Goal: Task Accomplishment & Management: Use online tool/utility

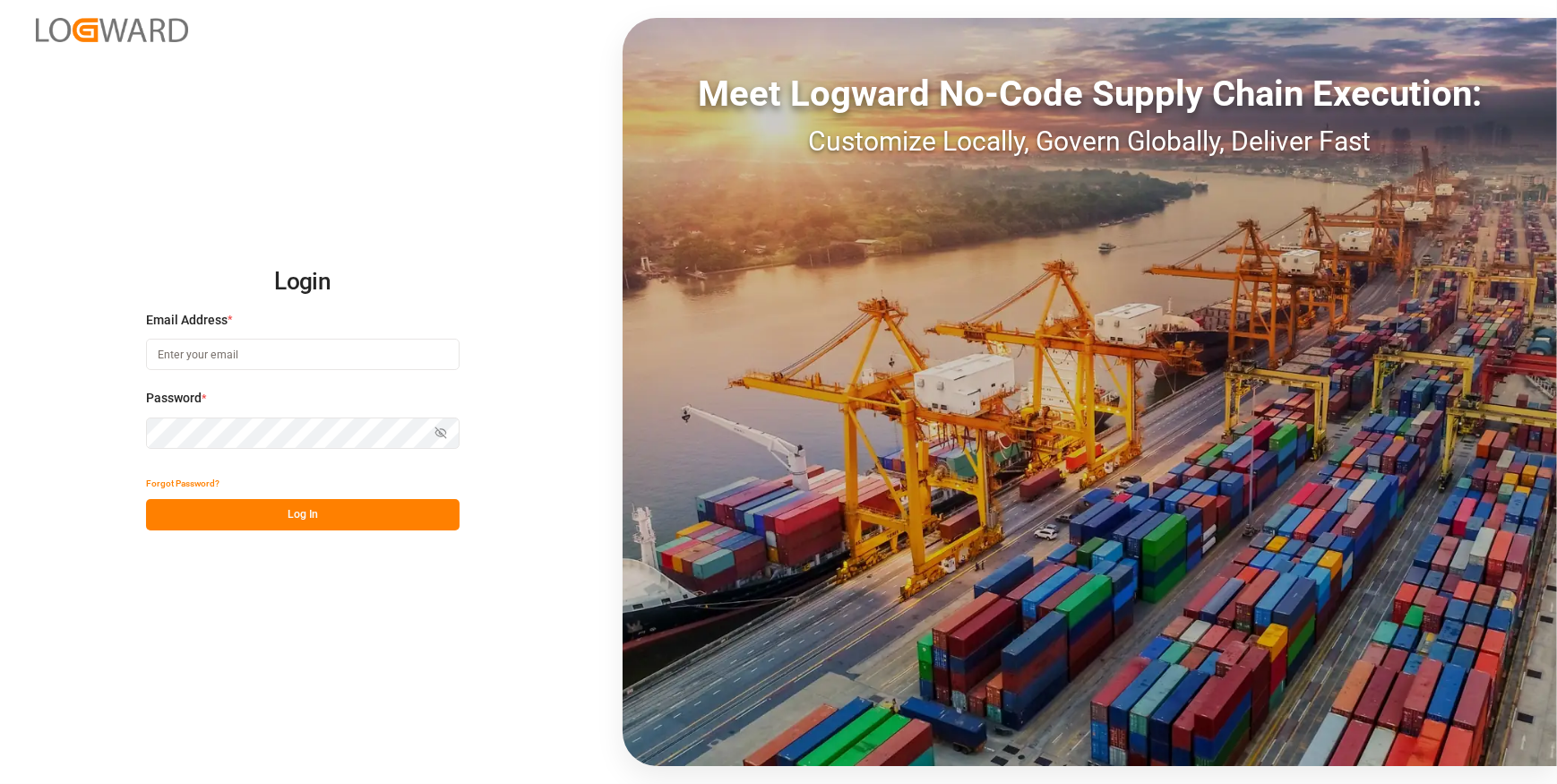
type input "chefequipe.fr.mse@melitta.fr"
click at [357, 511] on button "Log In" at bounding box center [303, 515] width 314 height 31
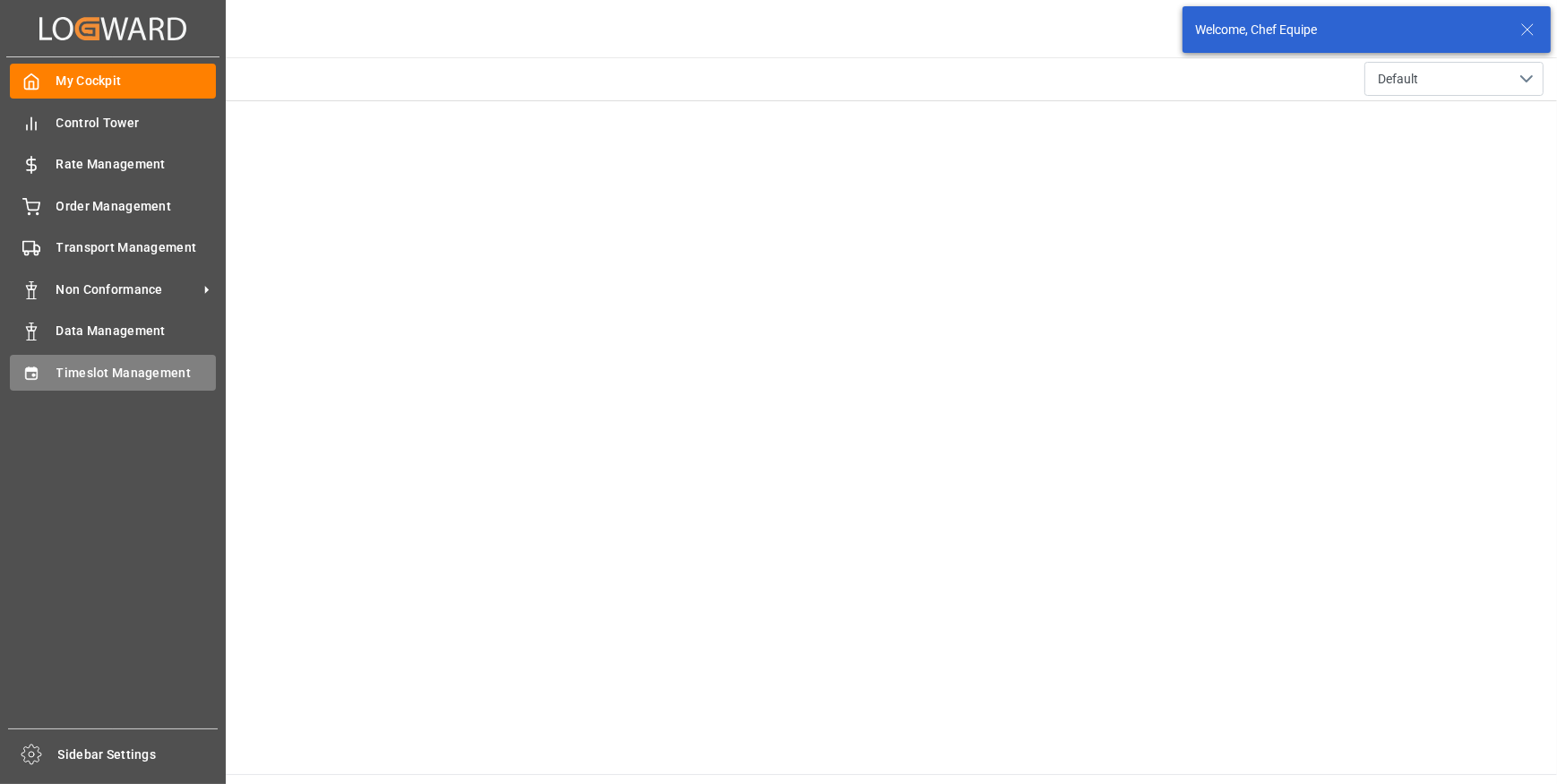
click at [23, 380] on icon at bounding box center [31, 374] width 18 height 18
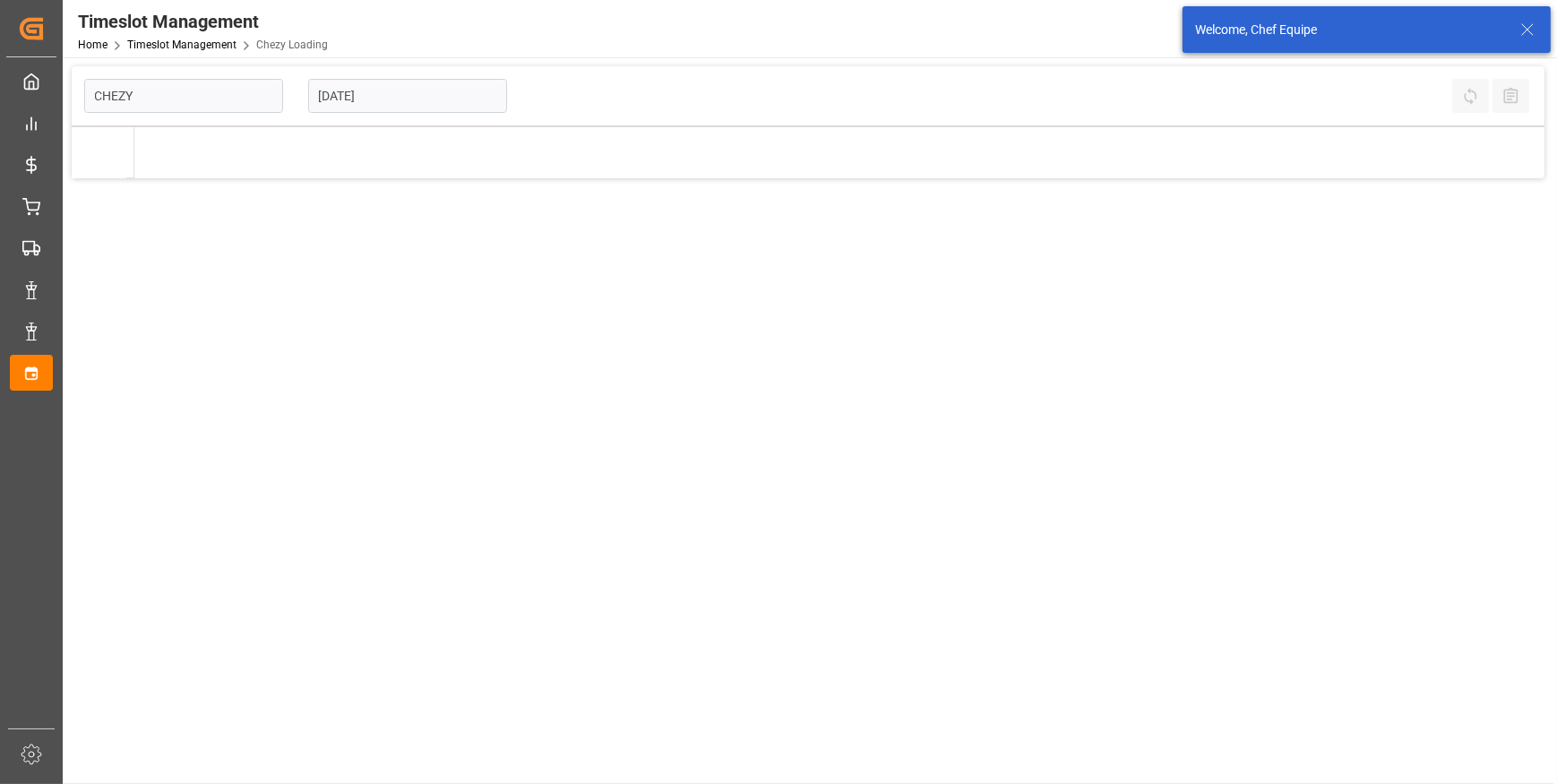
type input "Chezy Loading"
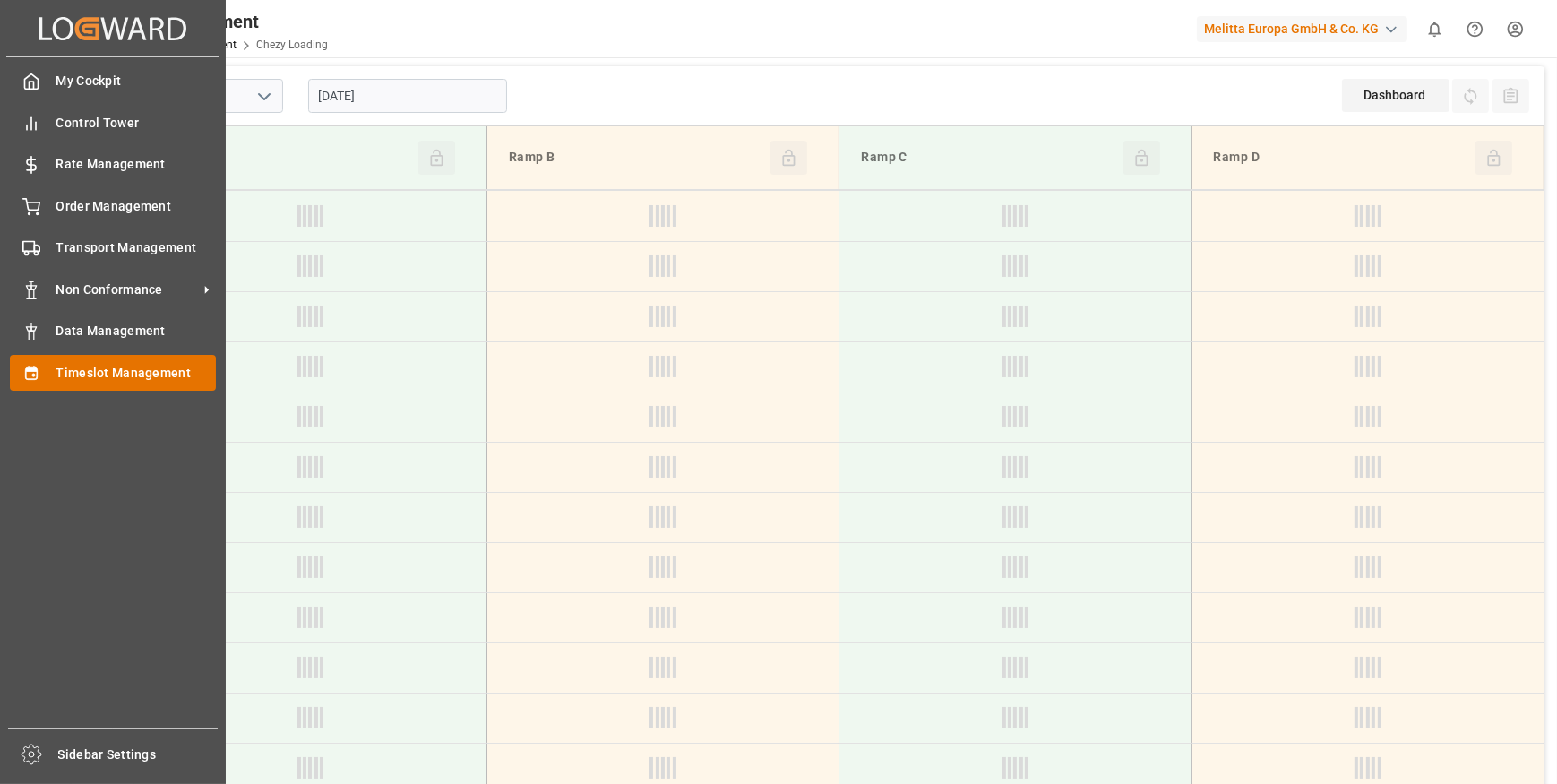
click at [45, 377] on div "Timeslot Management Timeslot Management" at bounding box center [113, 373] width 206 height 35
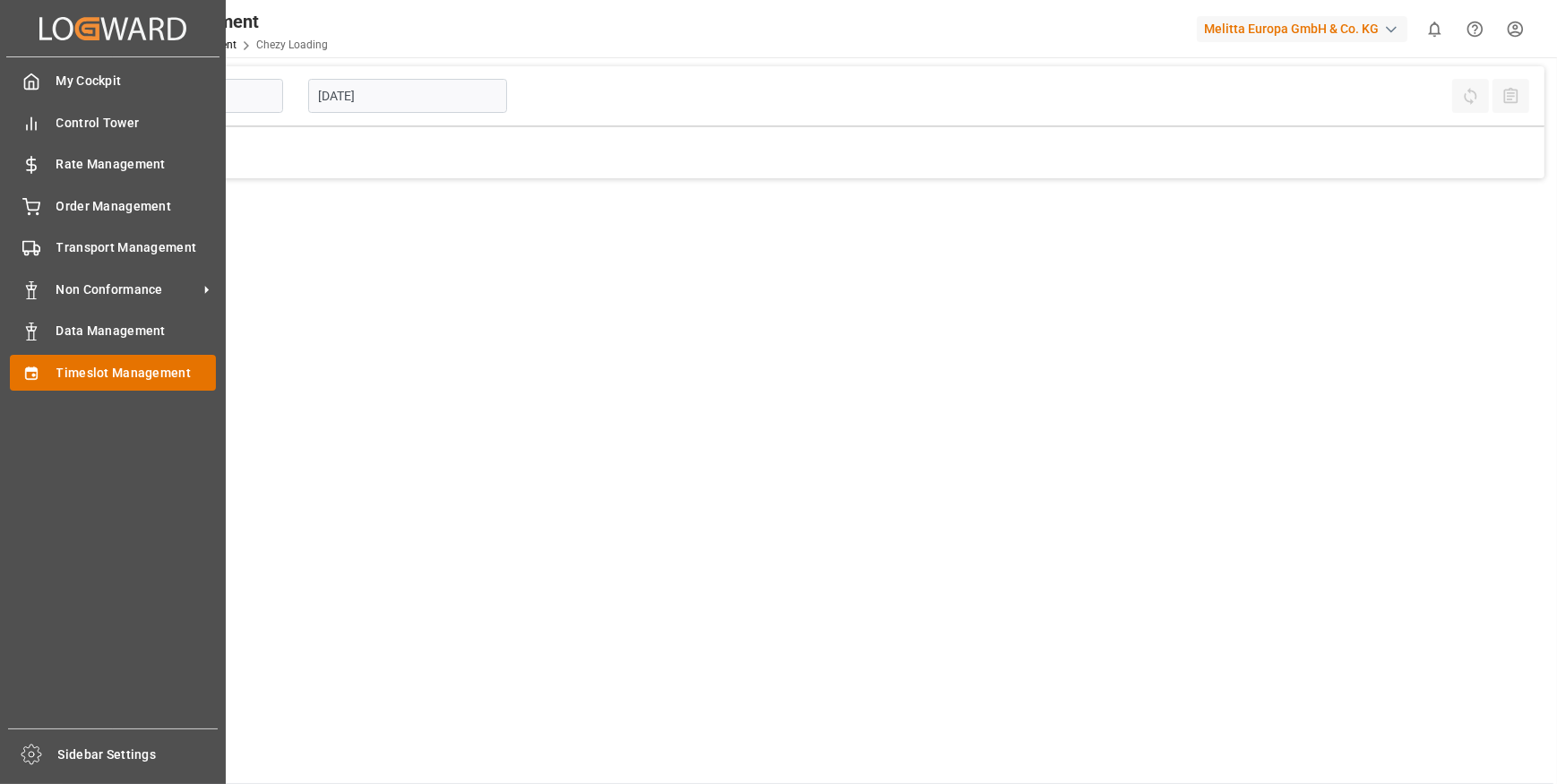
type input "Chezy Loading"
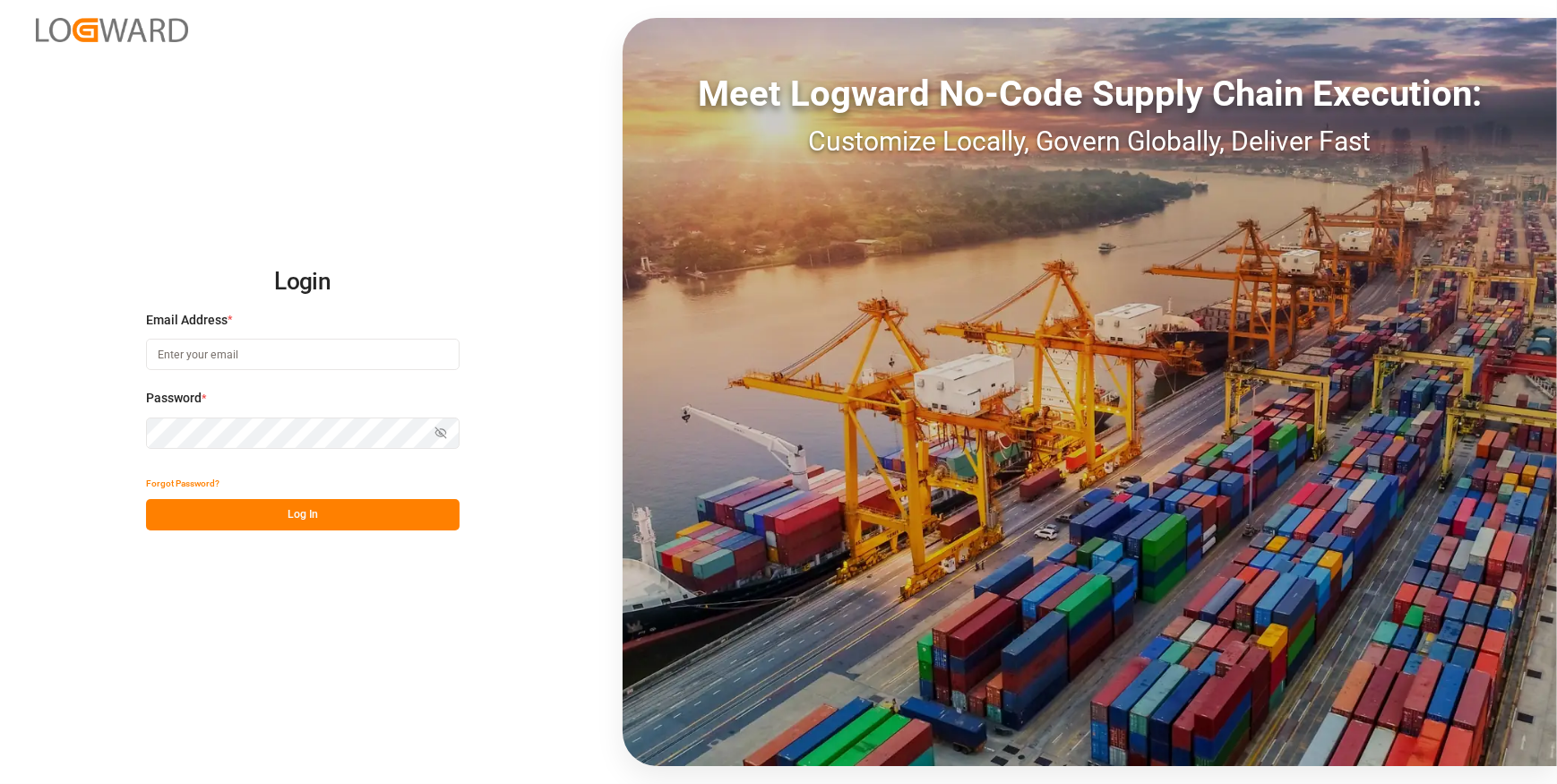
type input "chefequipe.fr.mse@melitta.fr"
click at [275, 510] on button "Log In" at bounding box center [303, 515] width 314 height 31
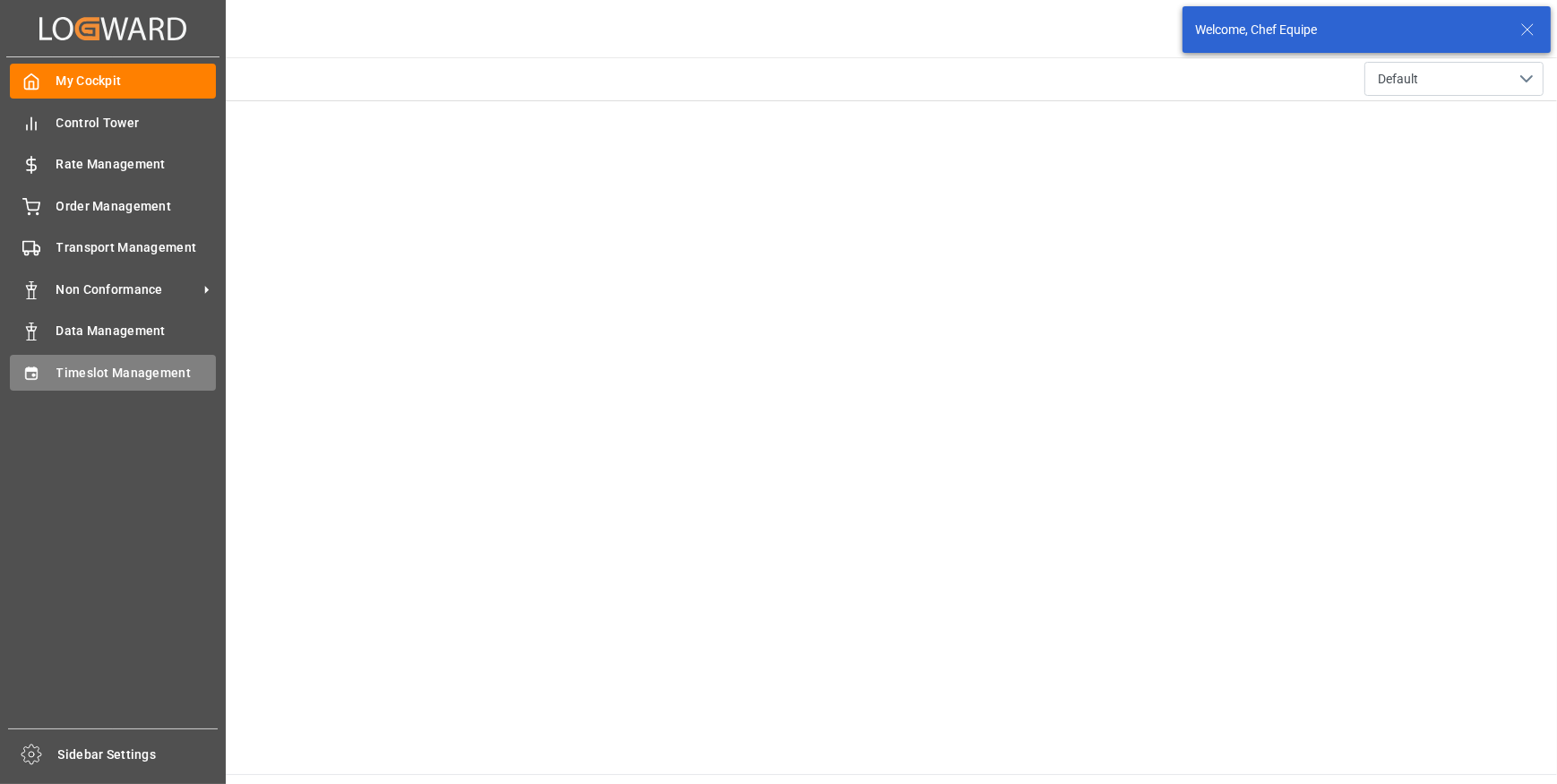
click at [32, 375] on icon at bounding box center [30, 373] width 12 height 13
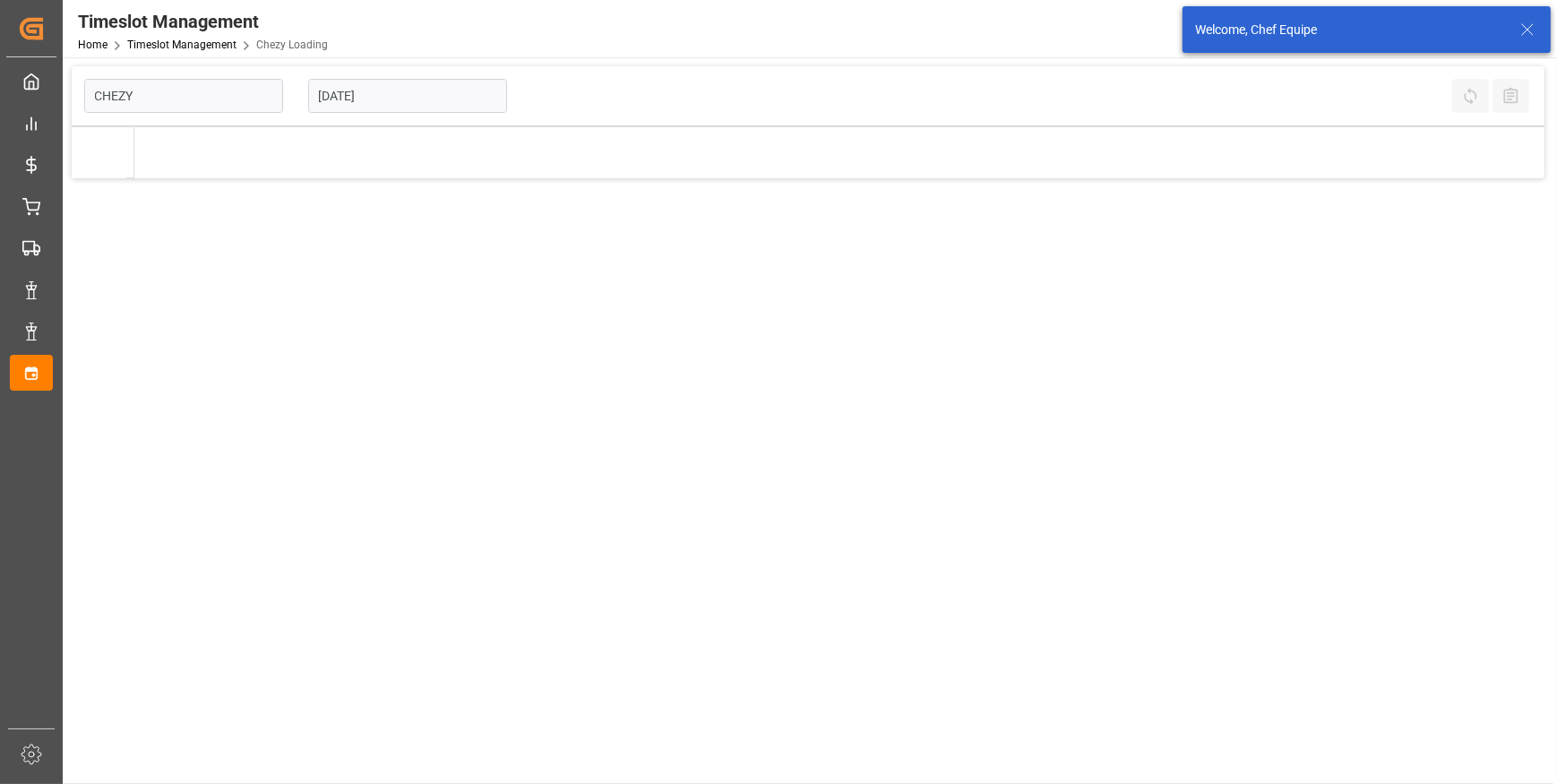
type input "Chezy Loading"
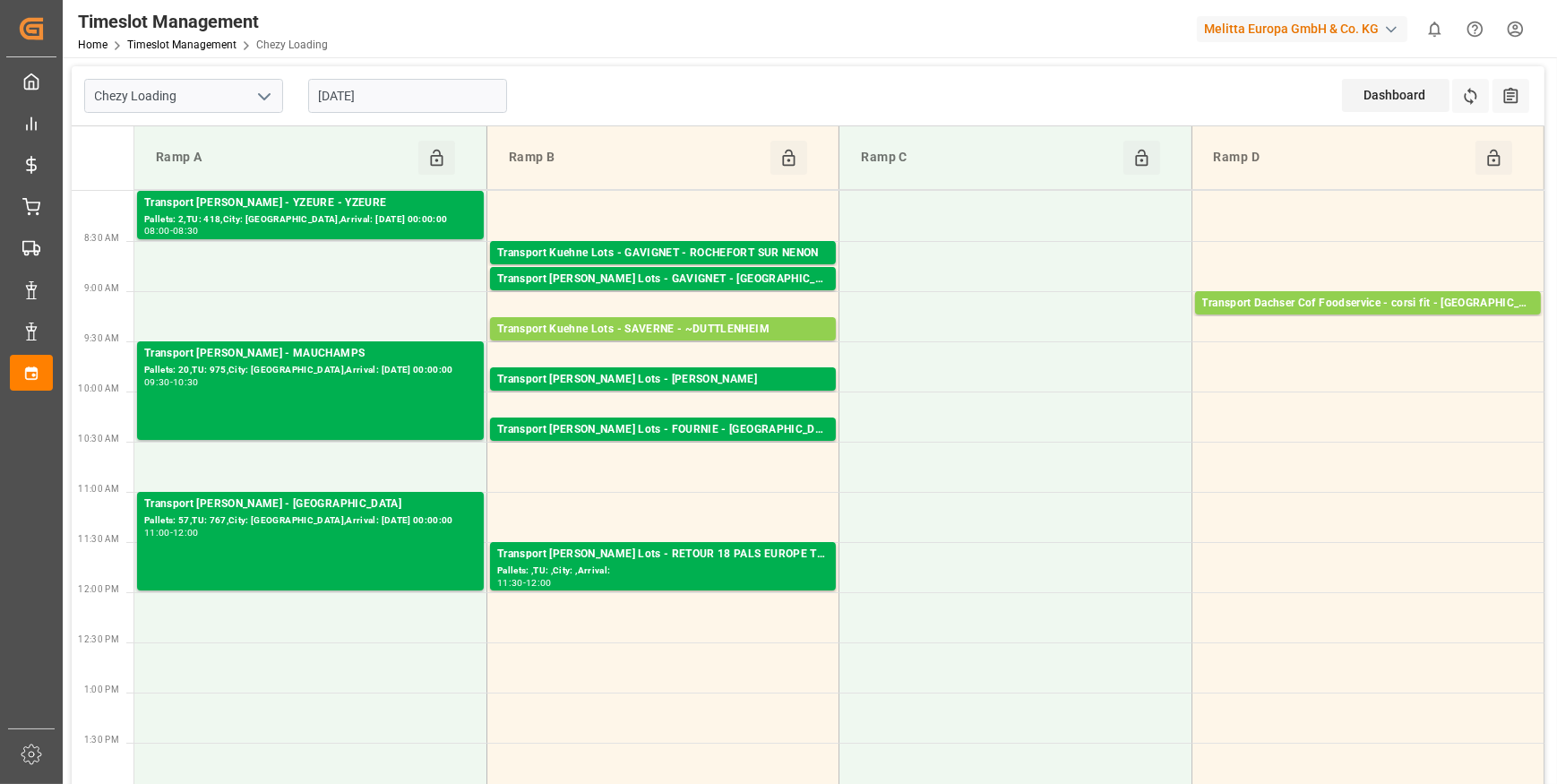
click at [380, 103] on input "[DATE]" at bounding box center [408, 95] width 199 height 34
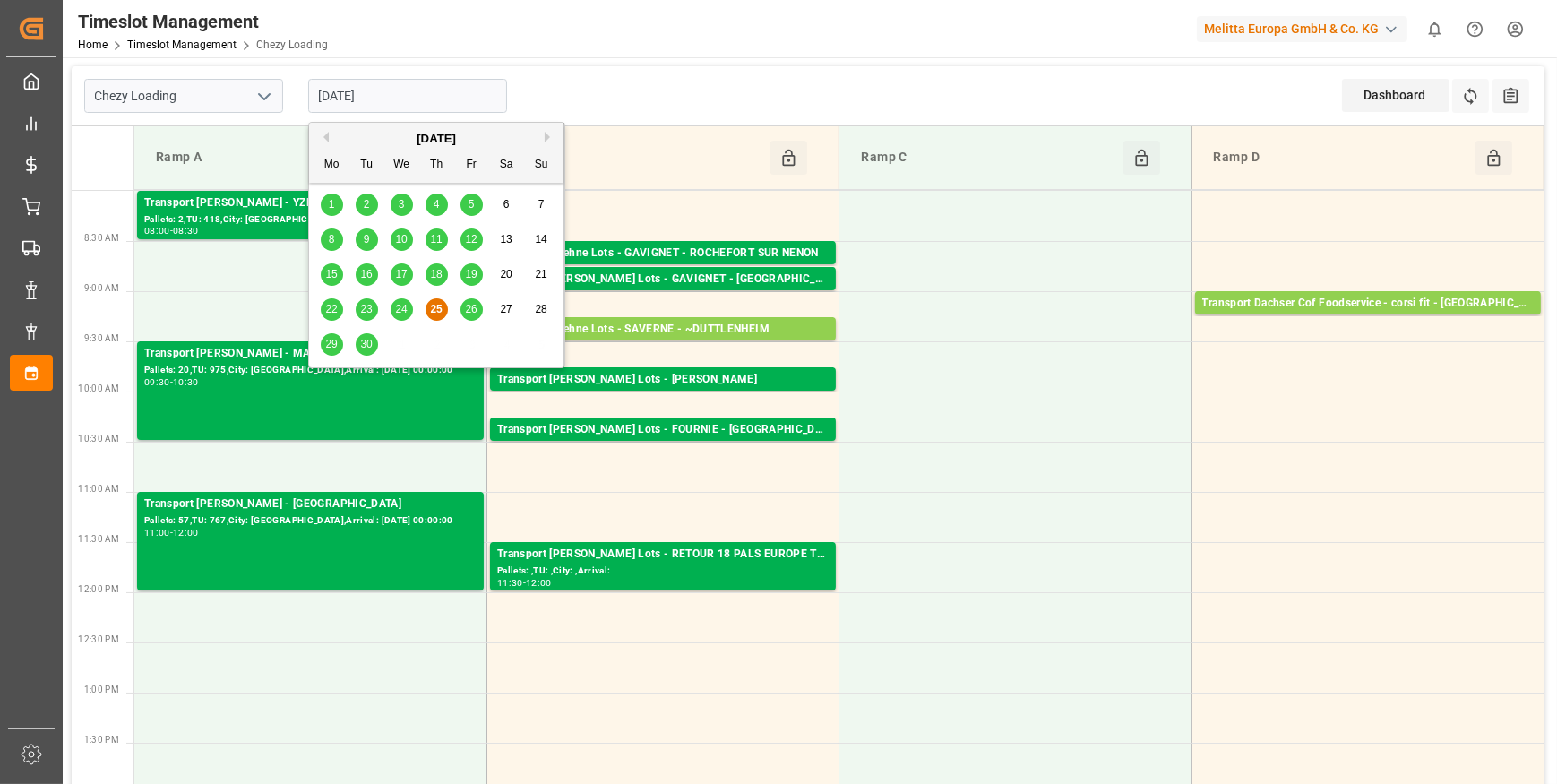
click at [475, 305] on span "26" at bounding box center [471, 309] width 12 height 13
type input "[DATE]"
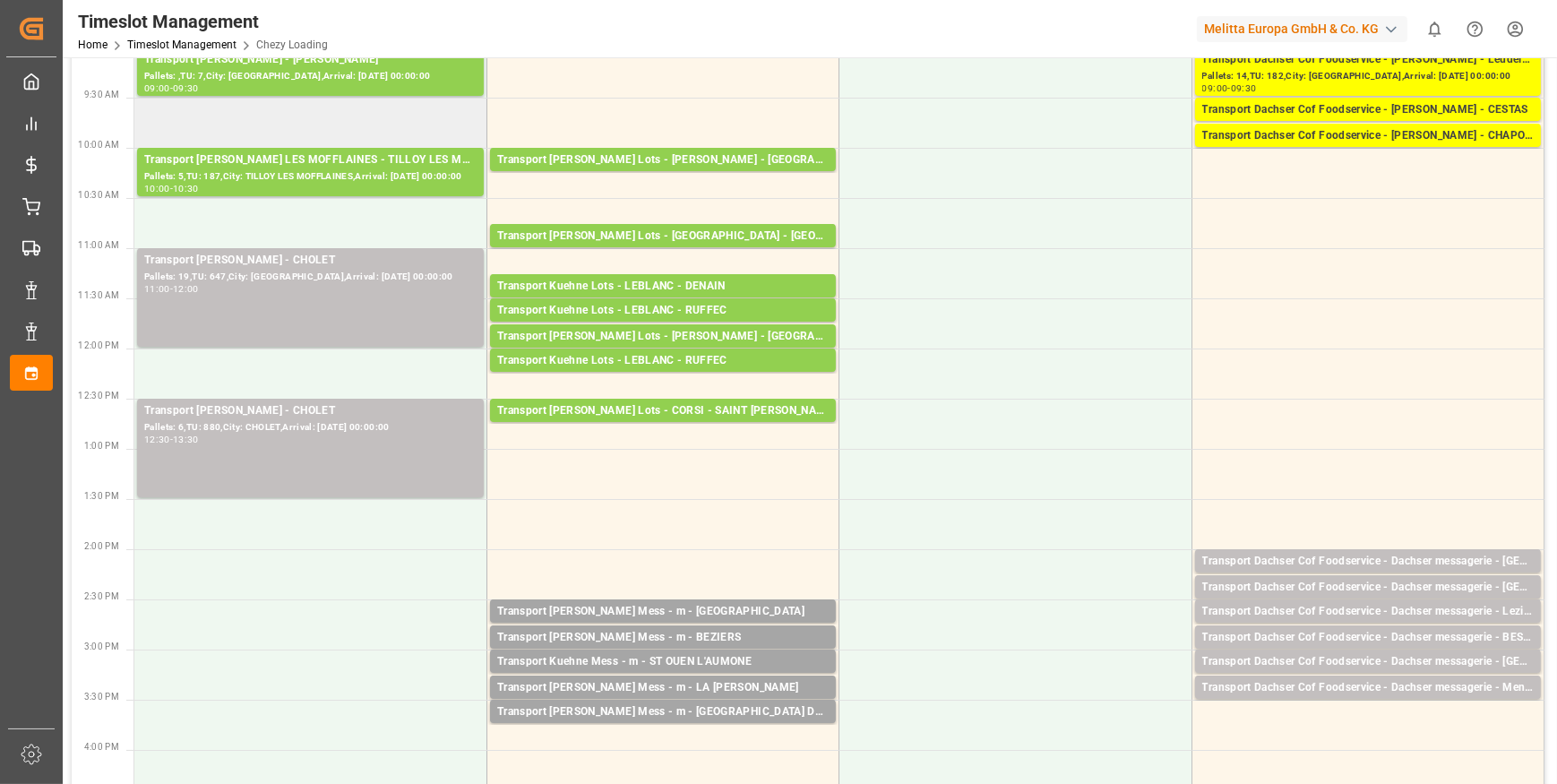
scroll to position [162, 0]
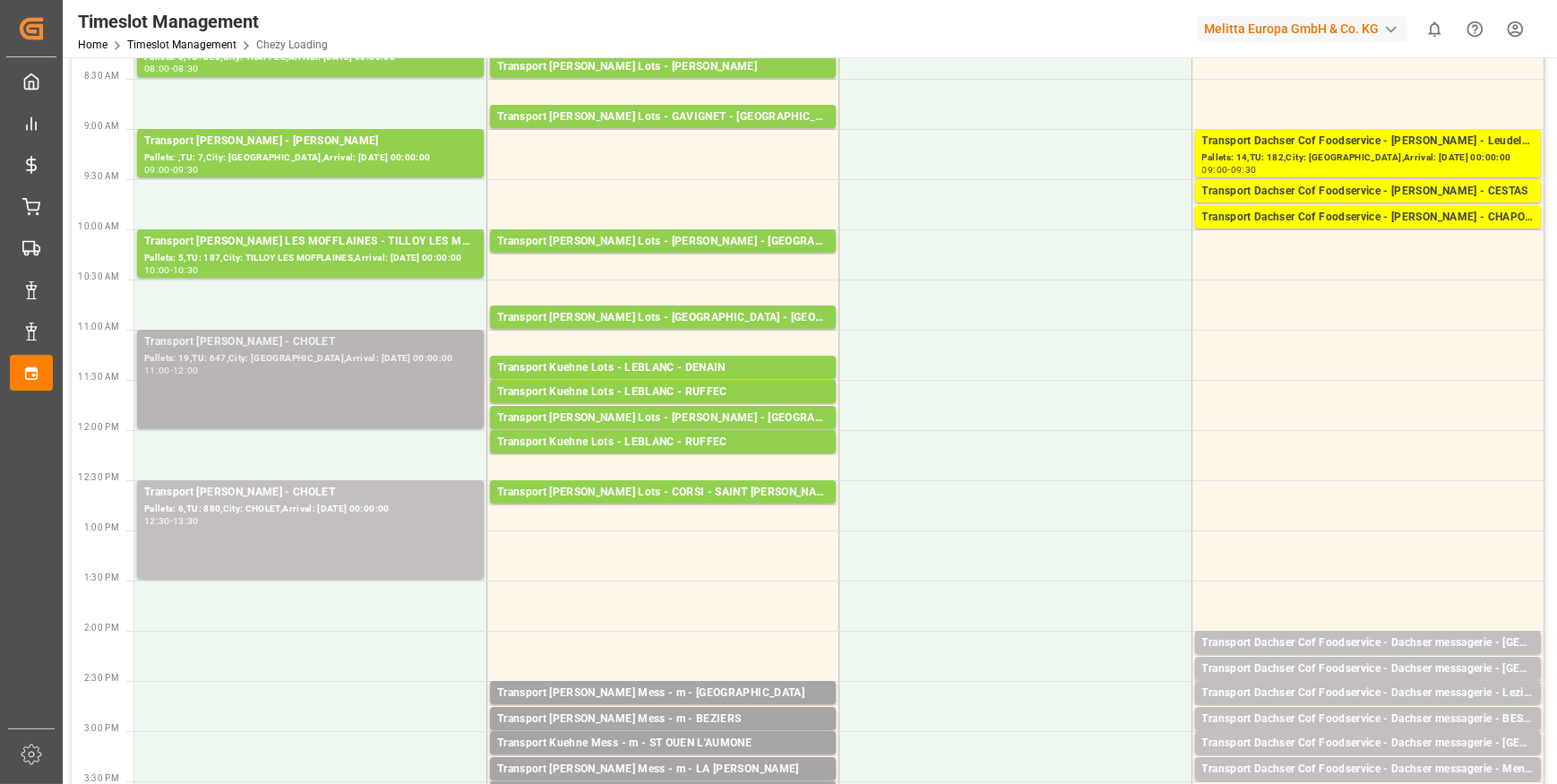
click at [343, 373] on div "11:00 - 12:00" at bounding box center [310, 371] width 332 height 10
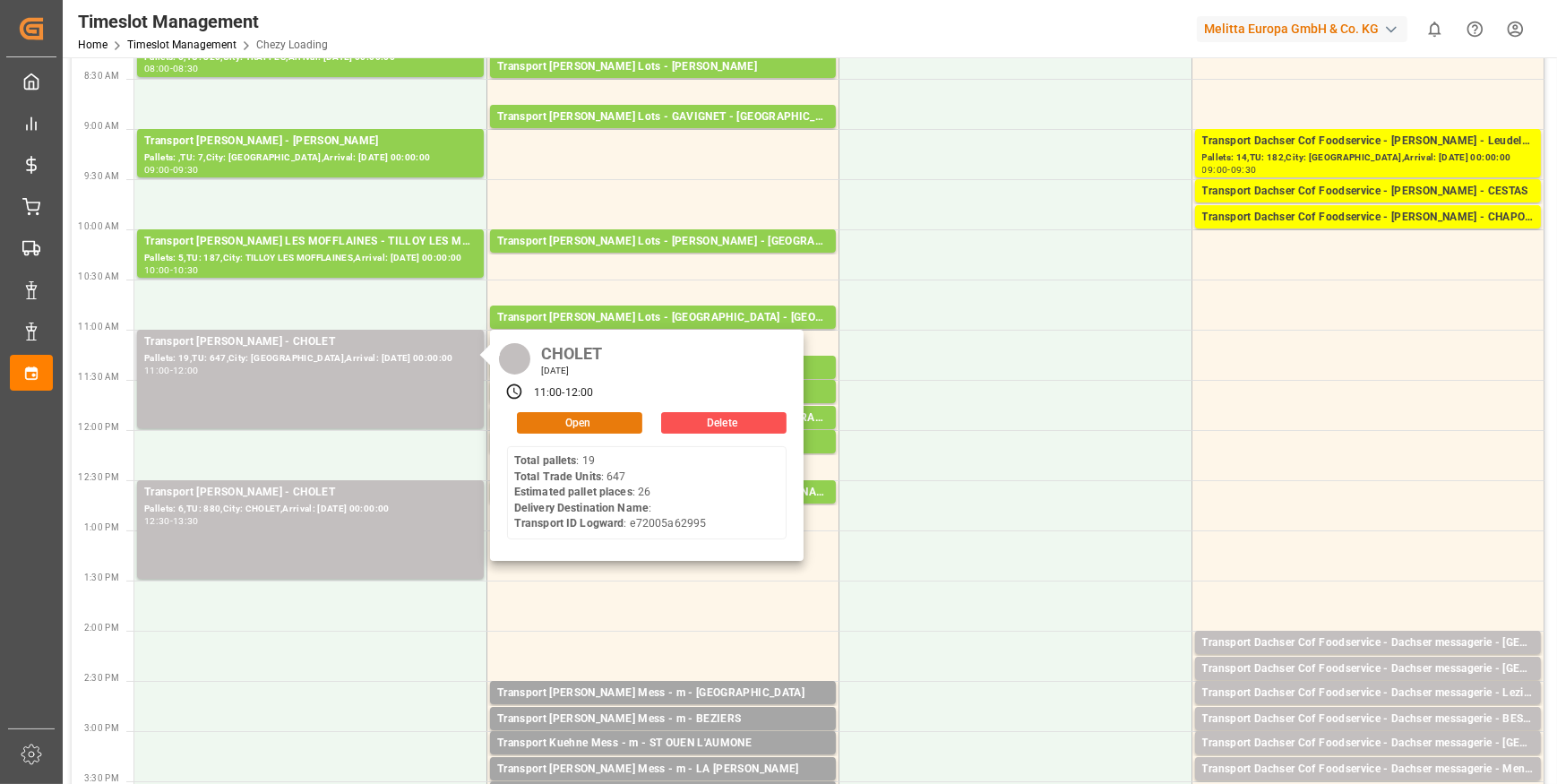
click at [583, 420] on button "Open" at bounding box center [579, 422] width 126 height 21
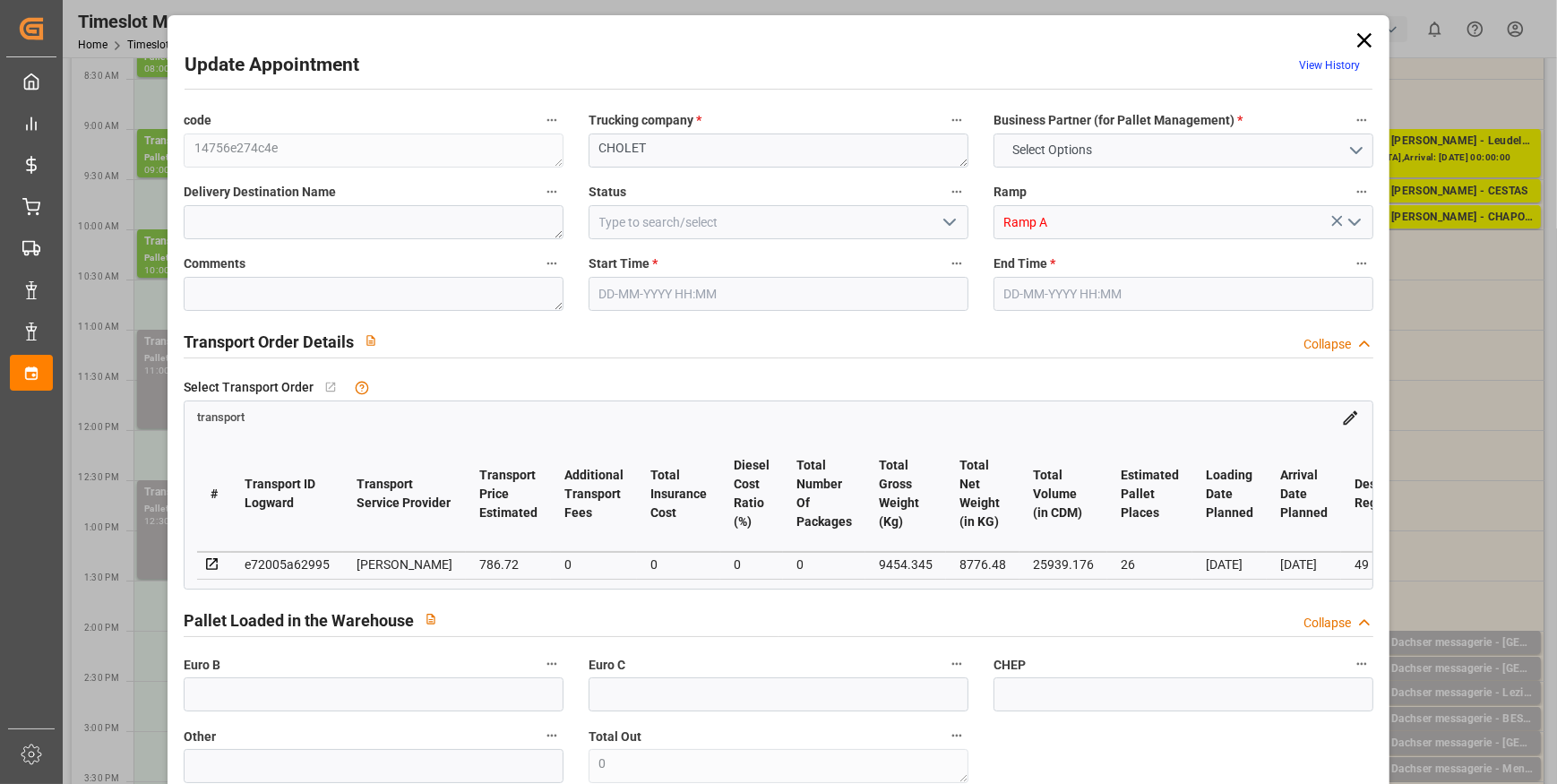
type input "26"
type input "786.72"
type input "0"
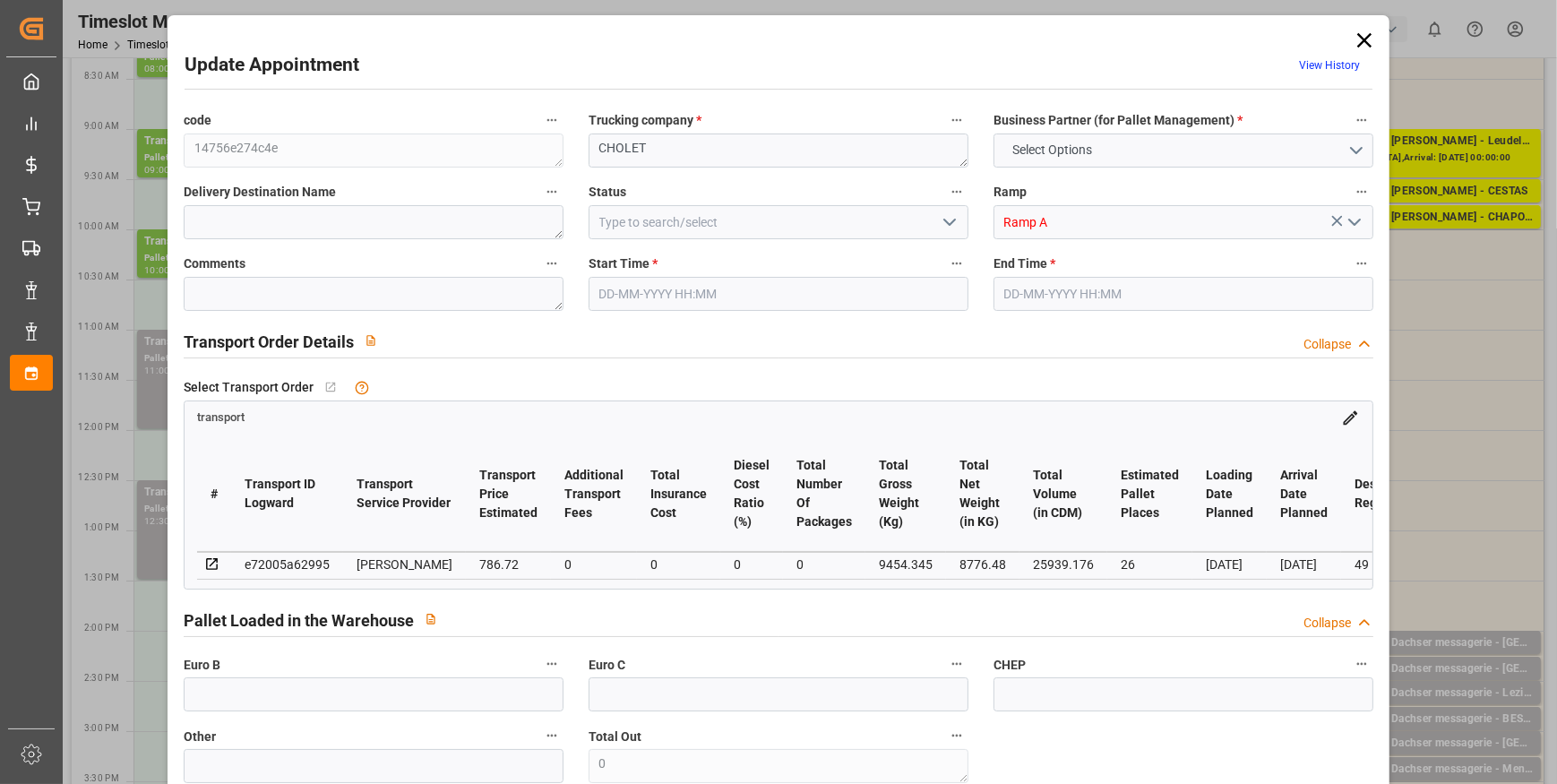
type input "760.1289"
type input "-26.5911"
type input "0"
type input "8776.48"
type input "10757.054"
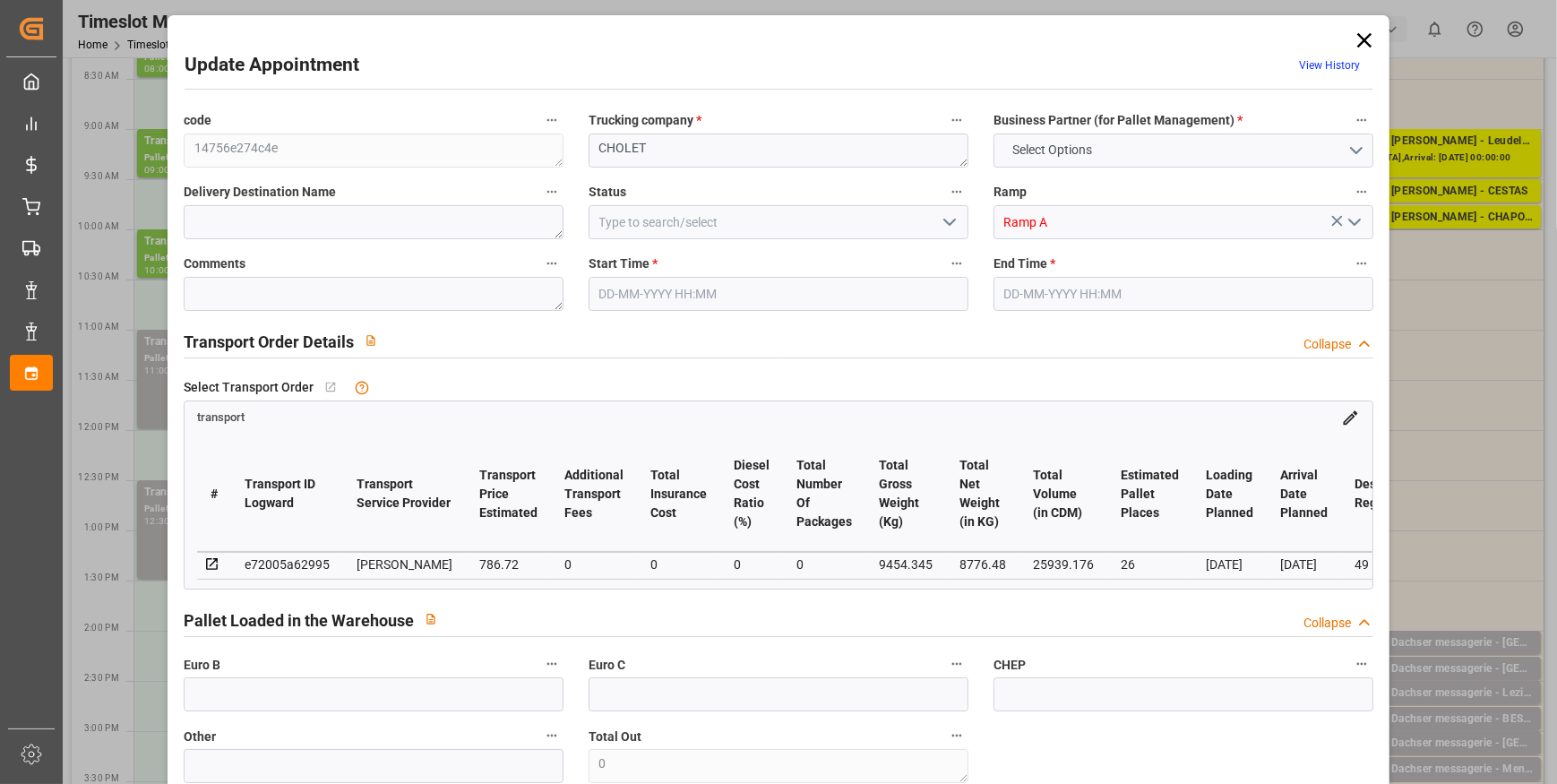
type input "25939.176"
type input "49"
type input "19"
type input "647"
type input "36"
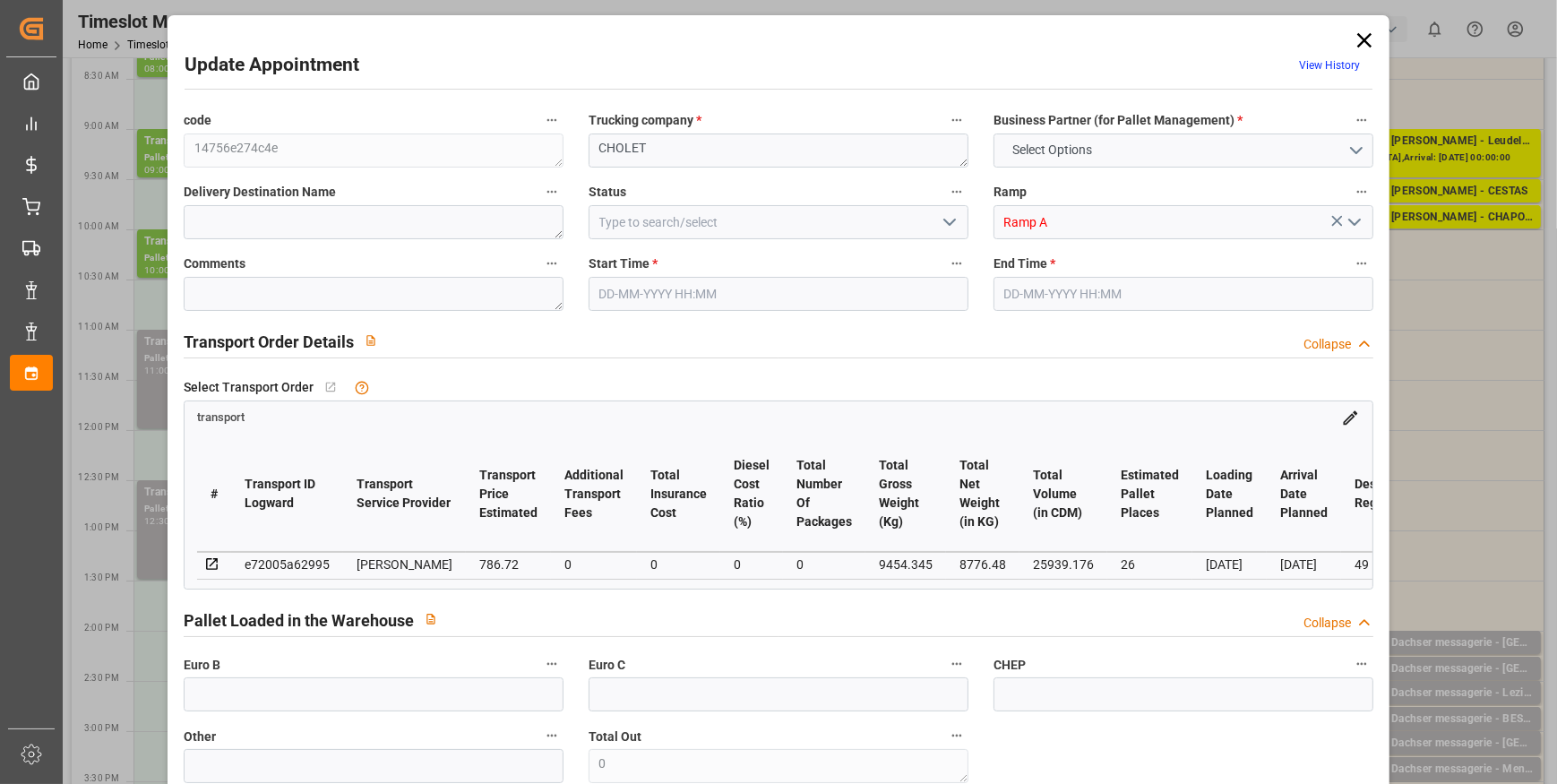
type input "101"
type input "9454.345"
type input "0"
type input "4710.8598"
type input "0"
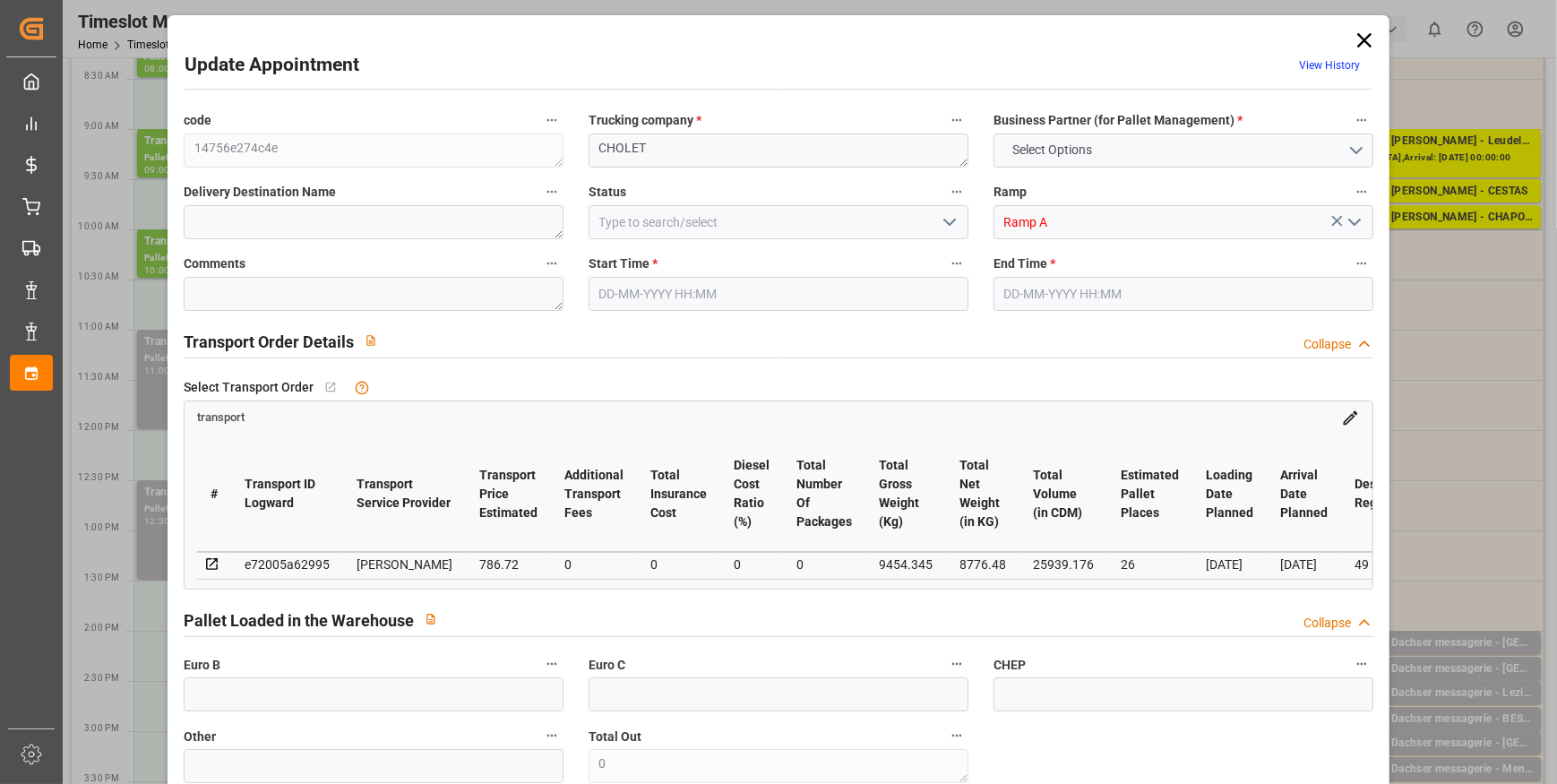
type input "0"
type input "21"
type input "35"
type input "26-09-2025 11:00"
type input "26-09-2025 12:00"
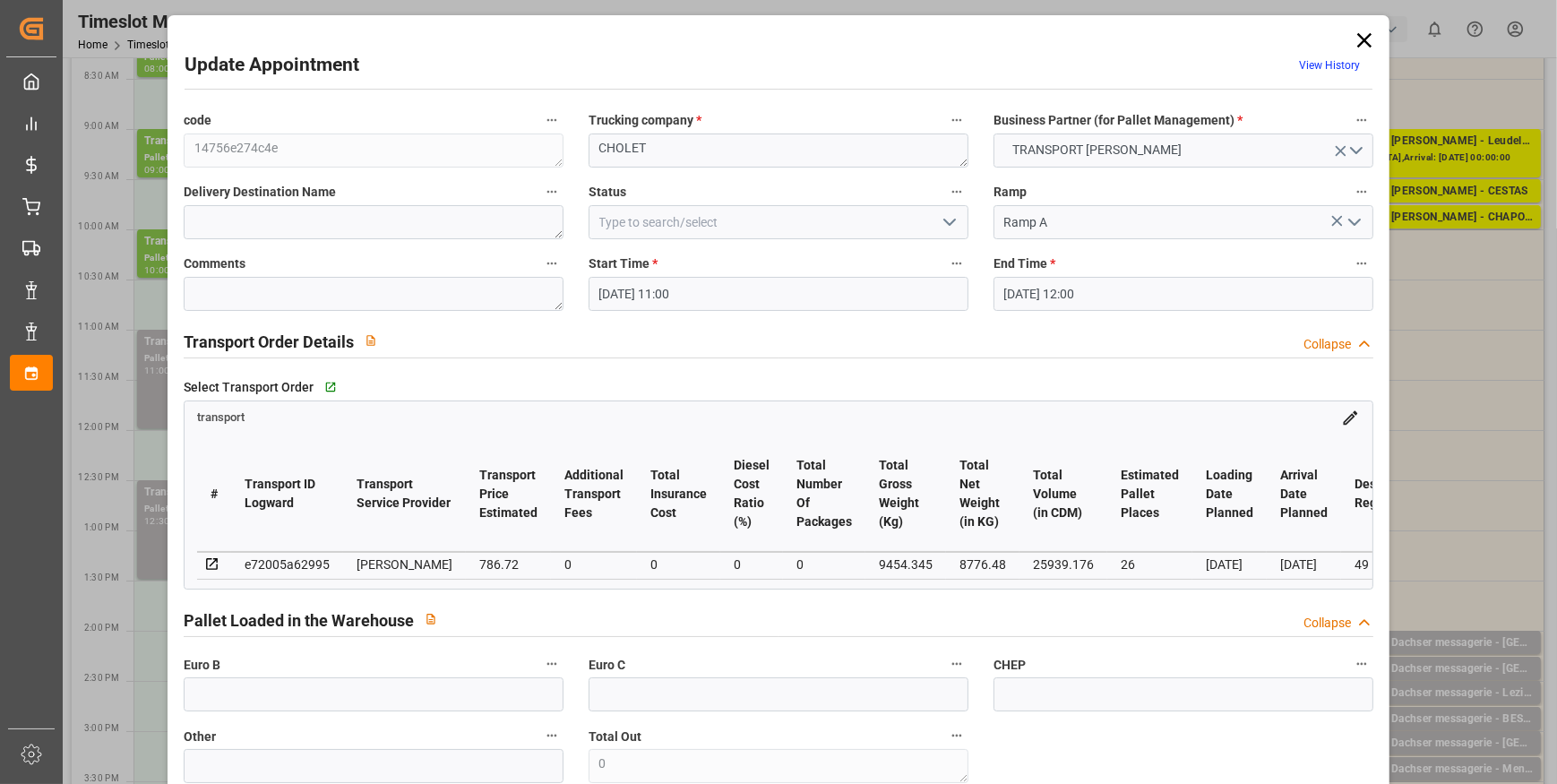
type input "25-09-2025 12:48"
type input "25-09-2025 11:41"
type input "30-09-2025"
type input "[DATE]"
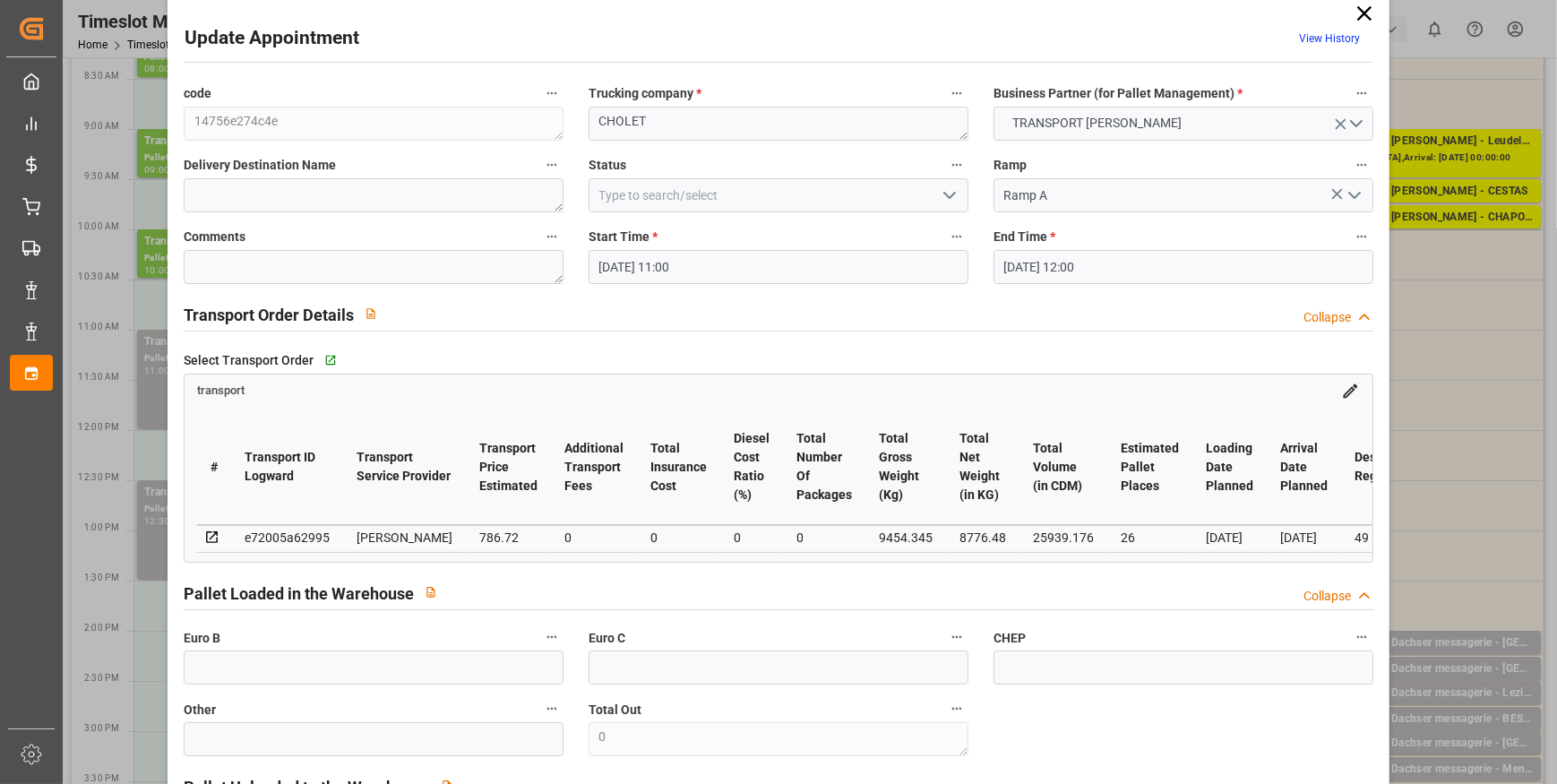
scroll to position [0, 0]
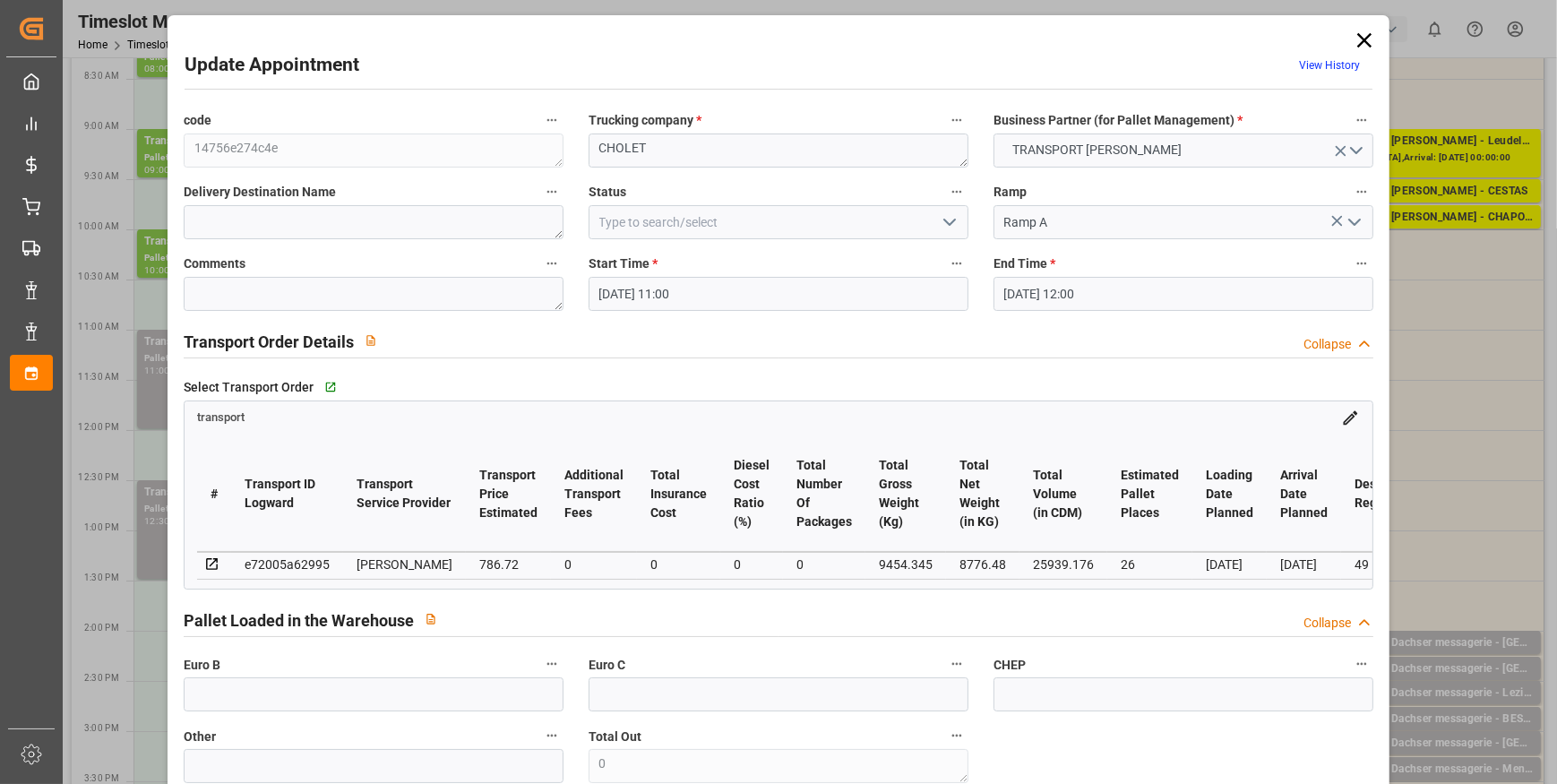
click at [1360, 39] on icon at bounding box center [1365, 40] width 15 height 15
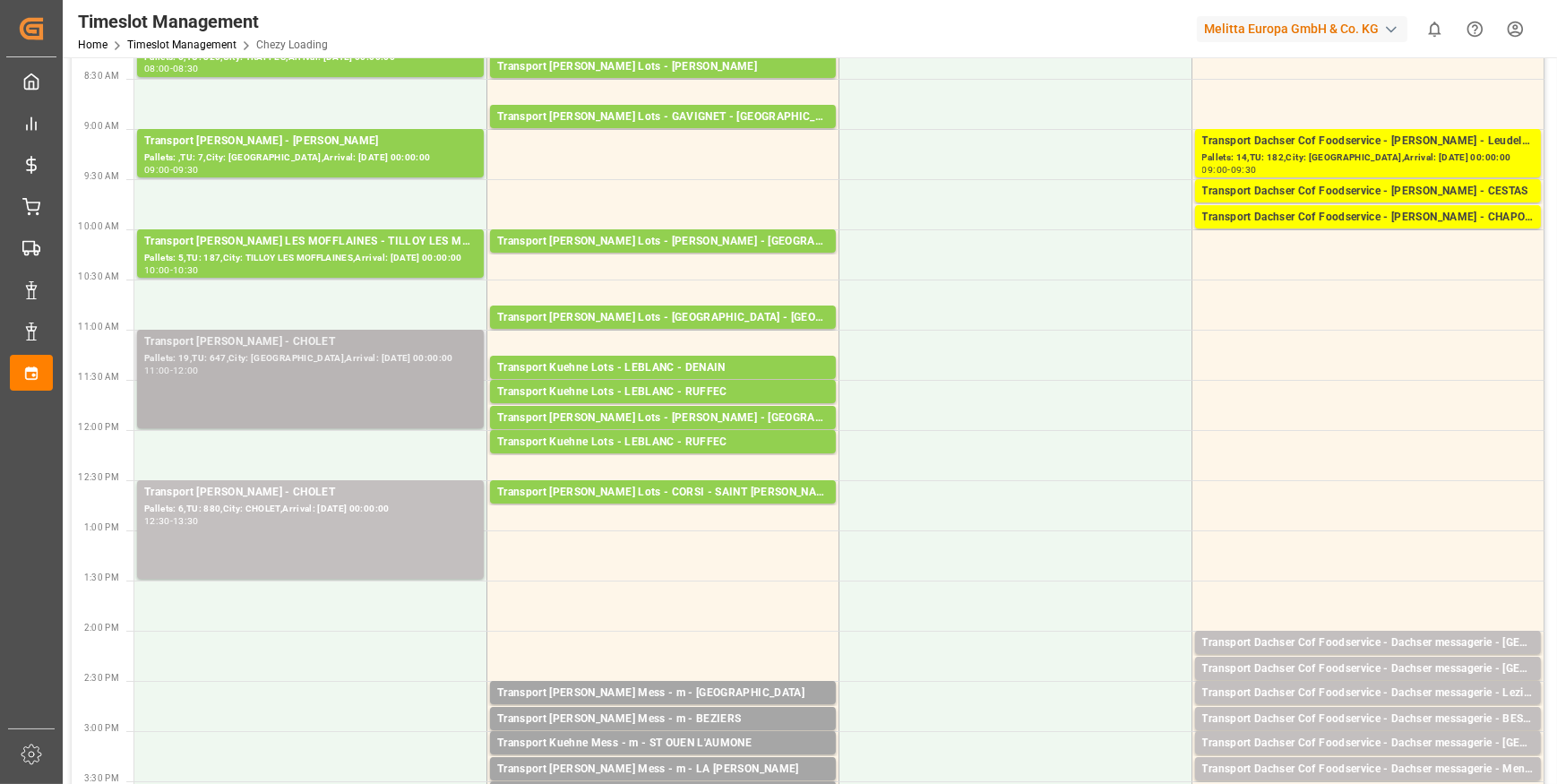
click at [296, 357] on div "Pallets: 19,TU: 647,City: CHOLET,Arrival: 2025-09-30 00:00:00" at bounding box center [310, 359] width 332 height 16
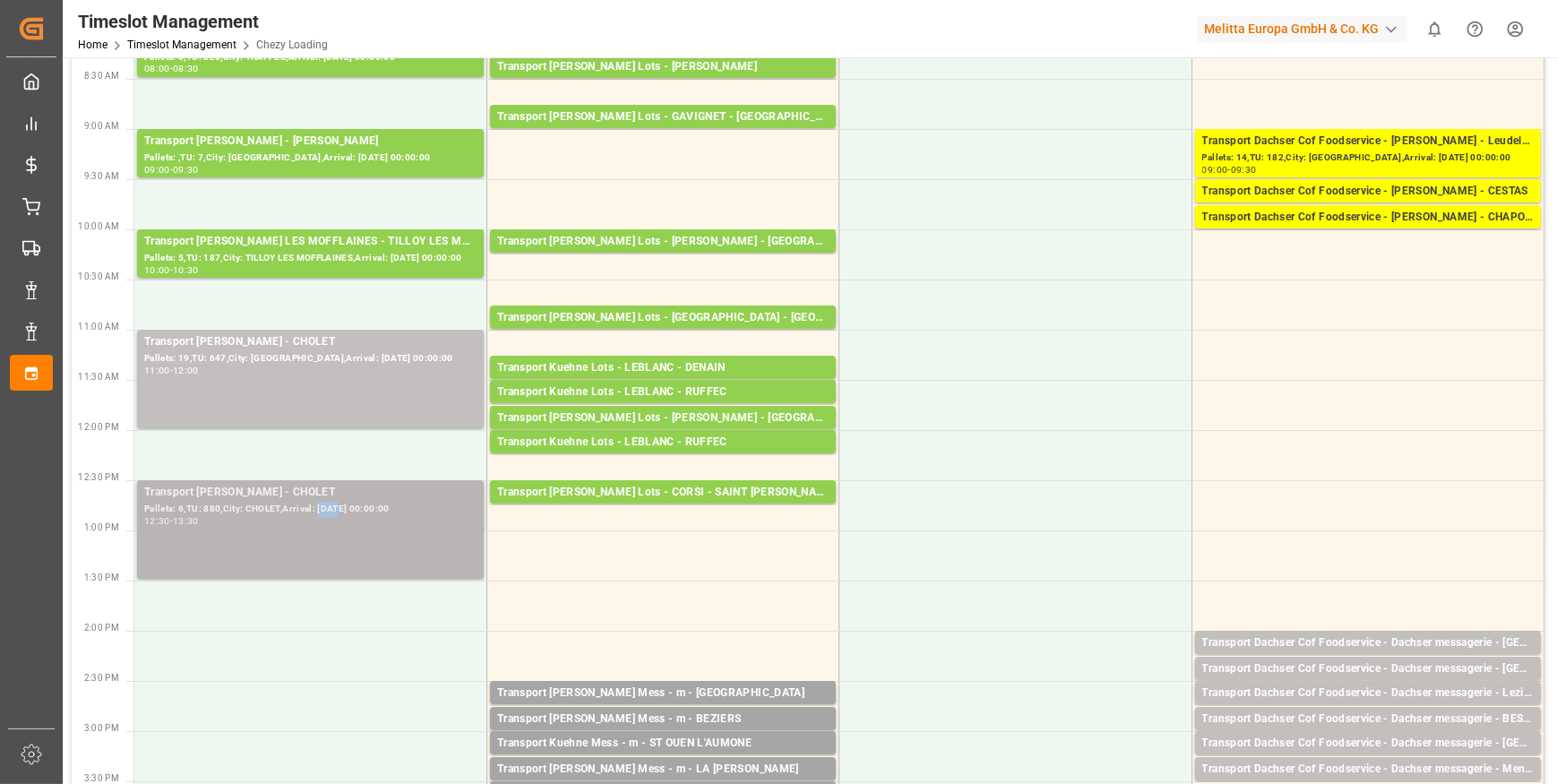
click at [336, 512] on div "Pallets: 6,TU: 880,City: CHOLET,Arrival: 2025-09-30 00:00:00" at bounding box center [310, 510] width 332 height 16
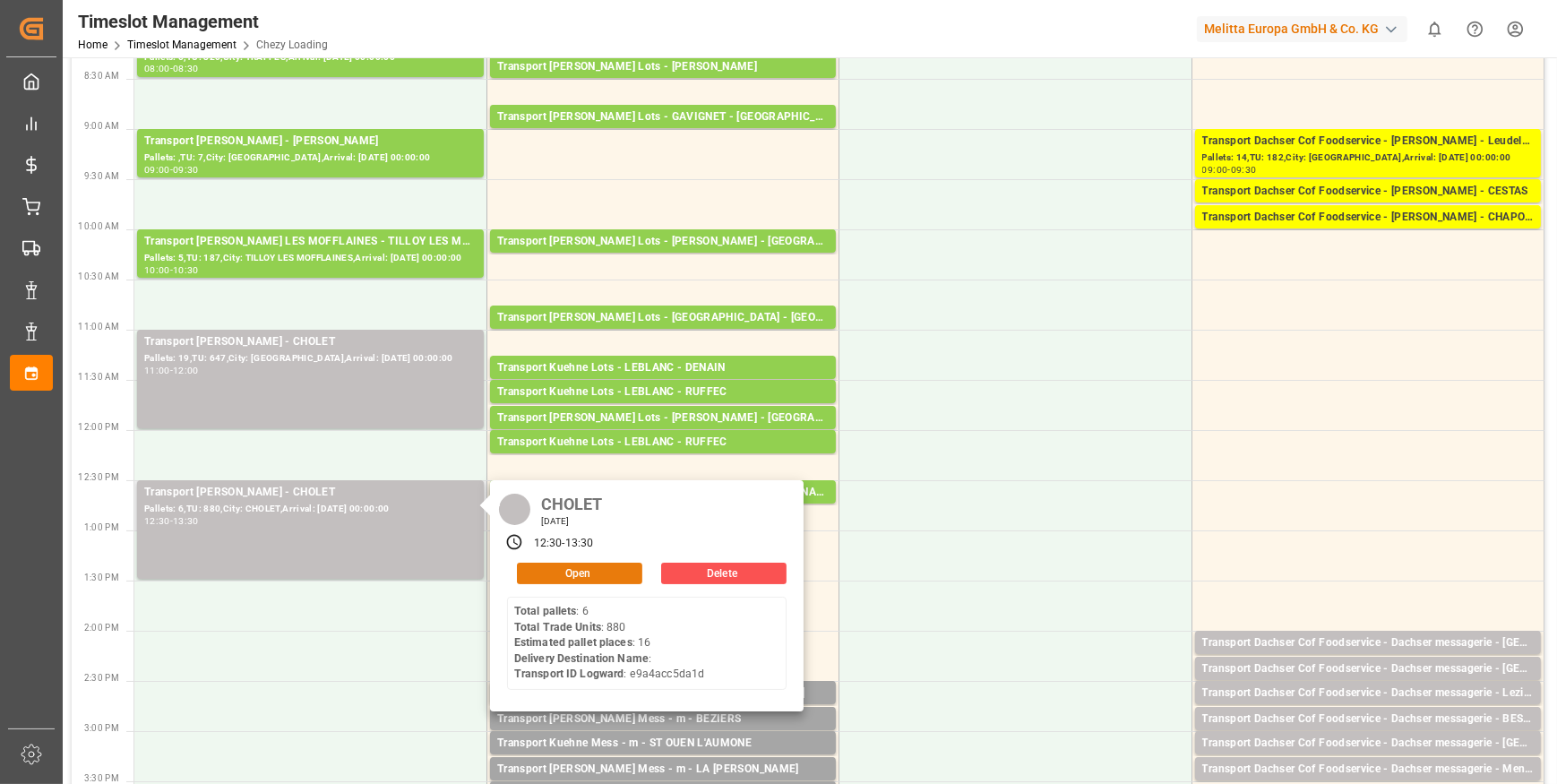
click at [570, 572] on button "Open" at bounding box center [579, 573] width 126 height 21
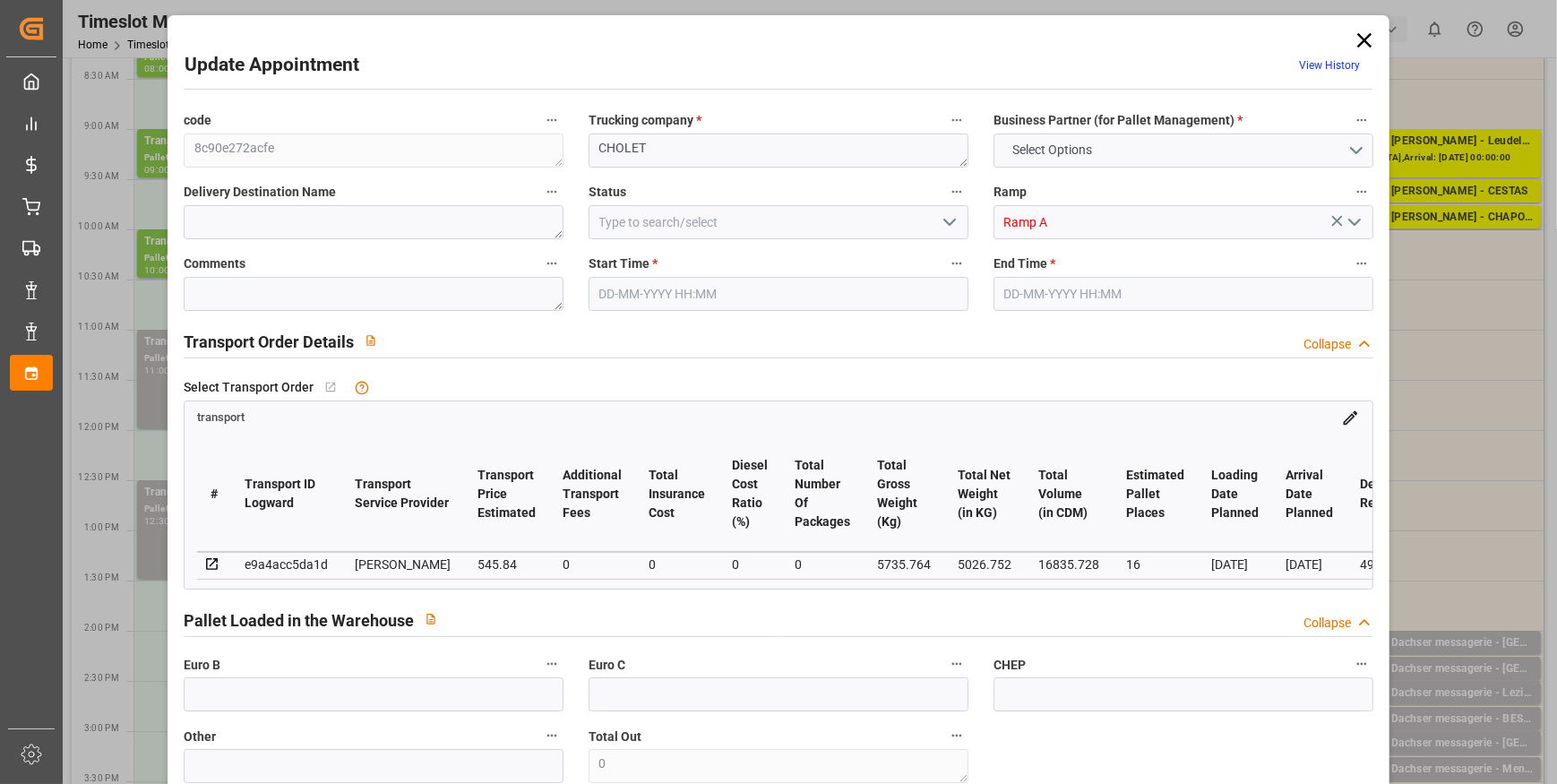
type textarea "8c90e272acfe"
type textarea "CHOLET"
type input "Ramp A"
type textarea "0"
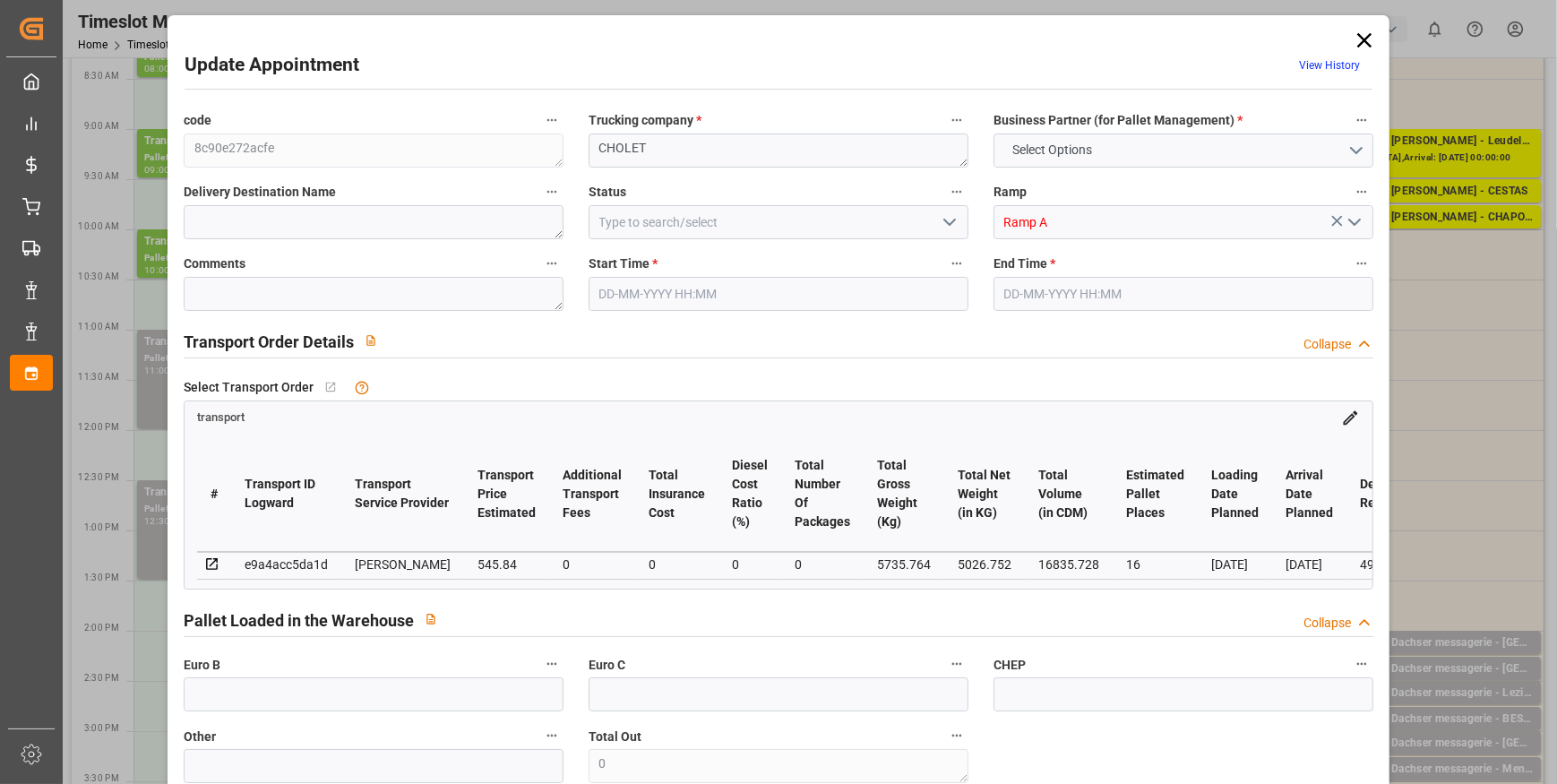
type input "e9a4acc5da1d"
type textarea "CHOLET"
type textarea "0000709534"
type textarea "8c90e272acfe"
type textarea "FR-02570"
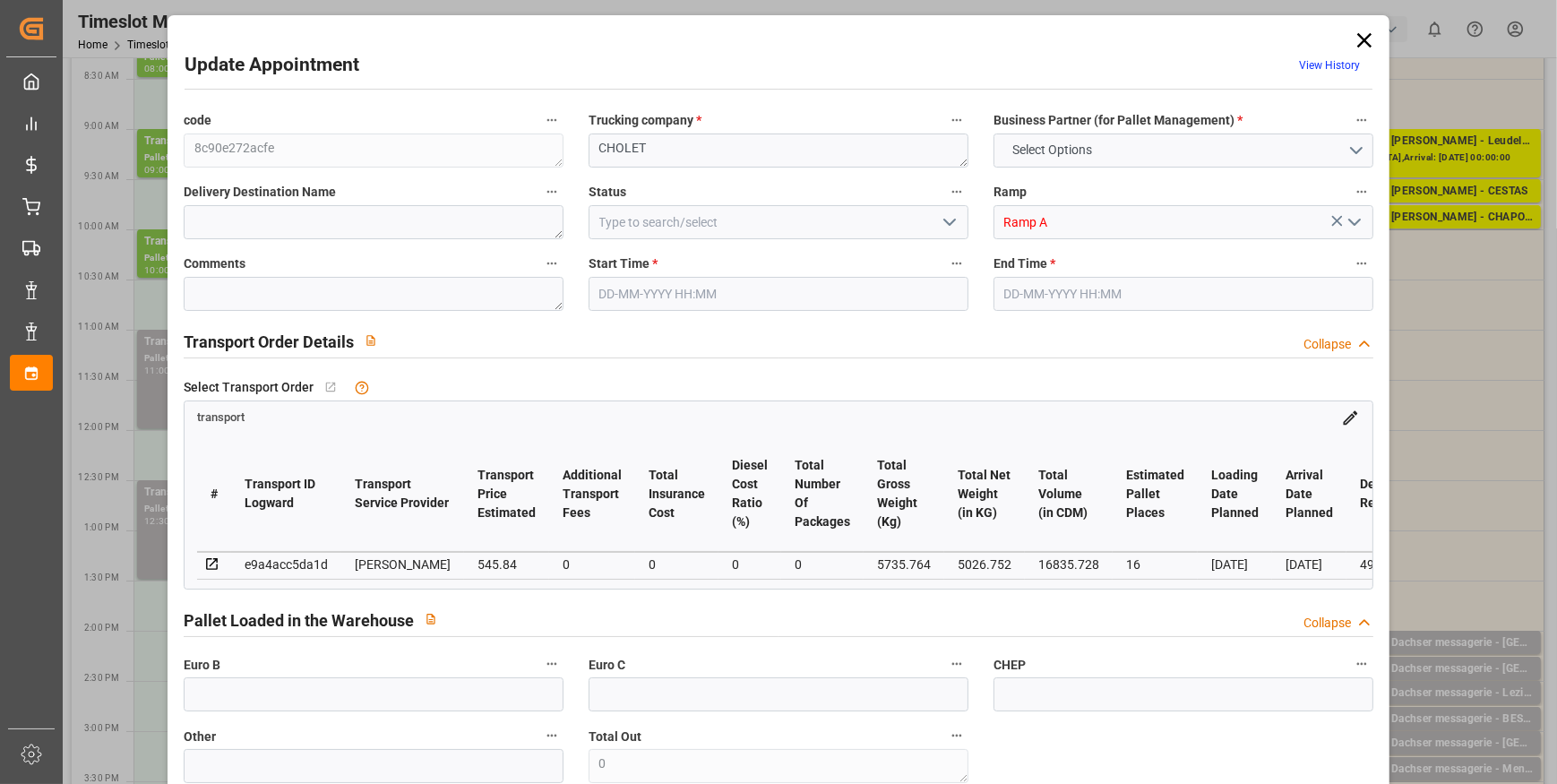
type textarea "FR"
type input "Road"
type input "FR"
type input "02570"
type input "FR"
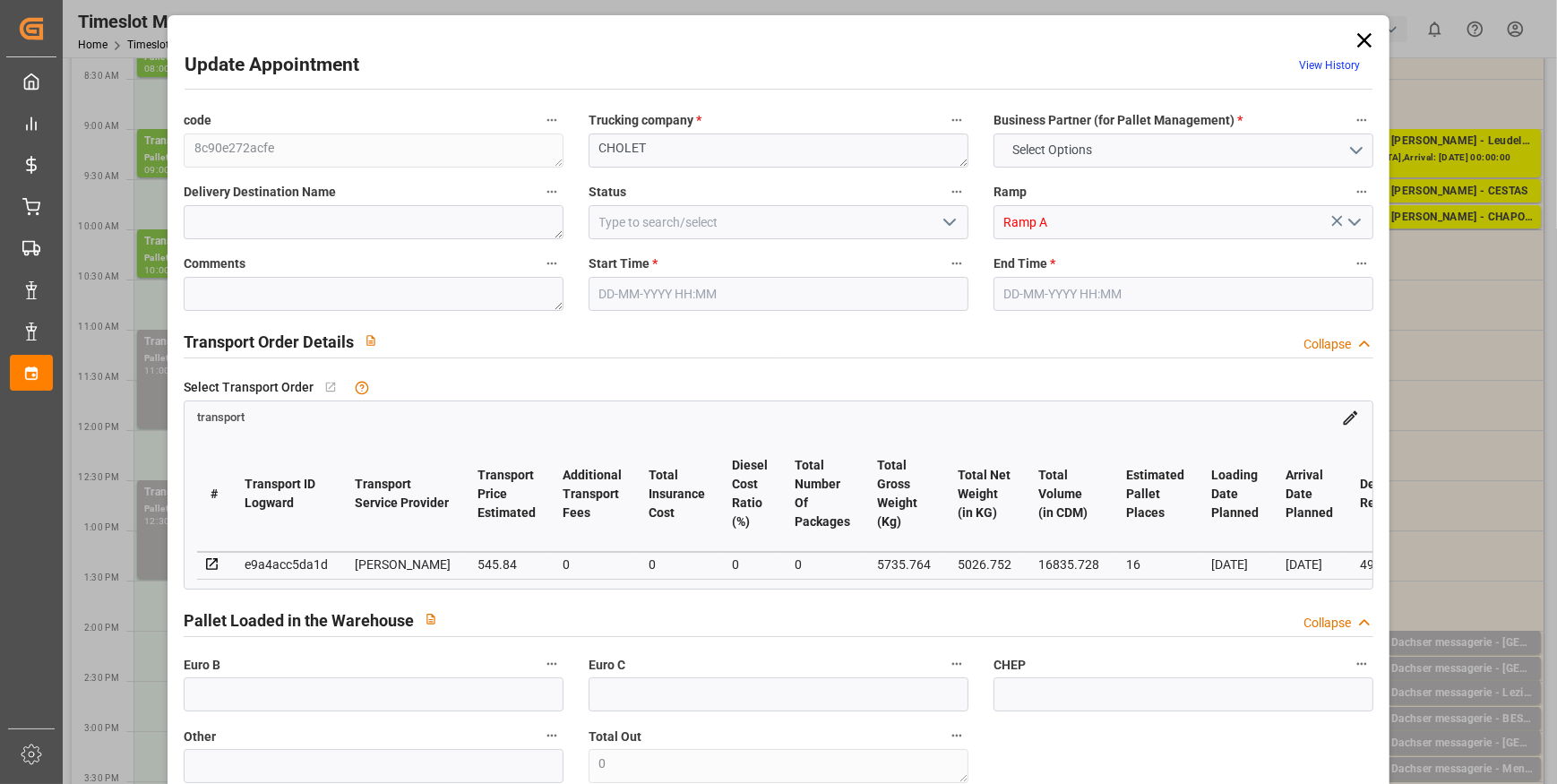
type input "49300"
type input "Small Shipment"
type input "3.5-7.5 t"
type input "EURO 6"
type input "Diesel"
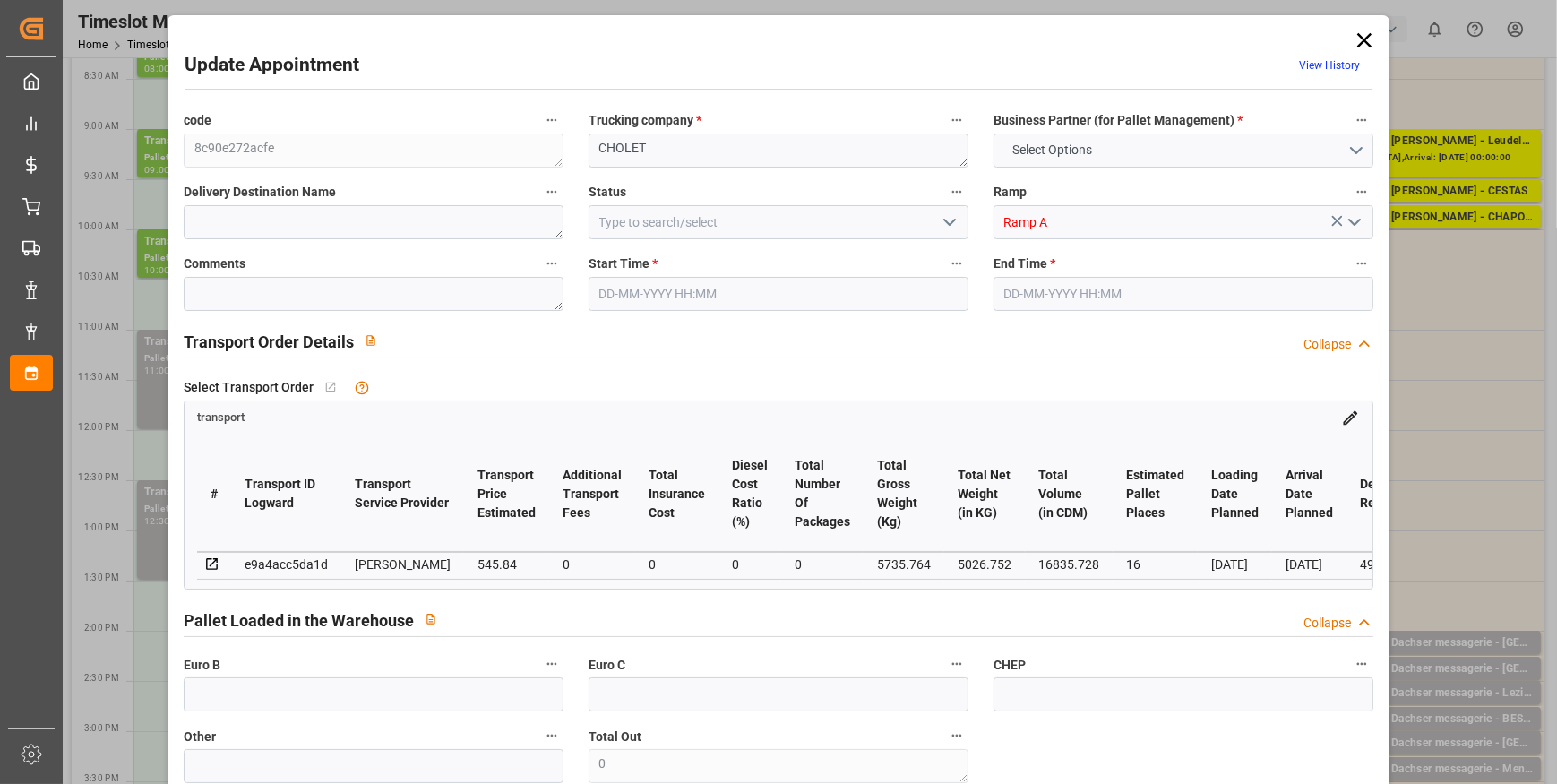
type input "16"
type input "545.84"
type input "0"
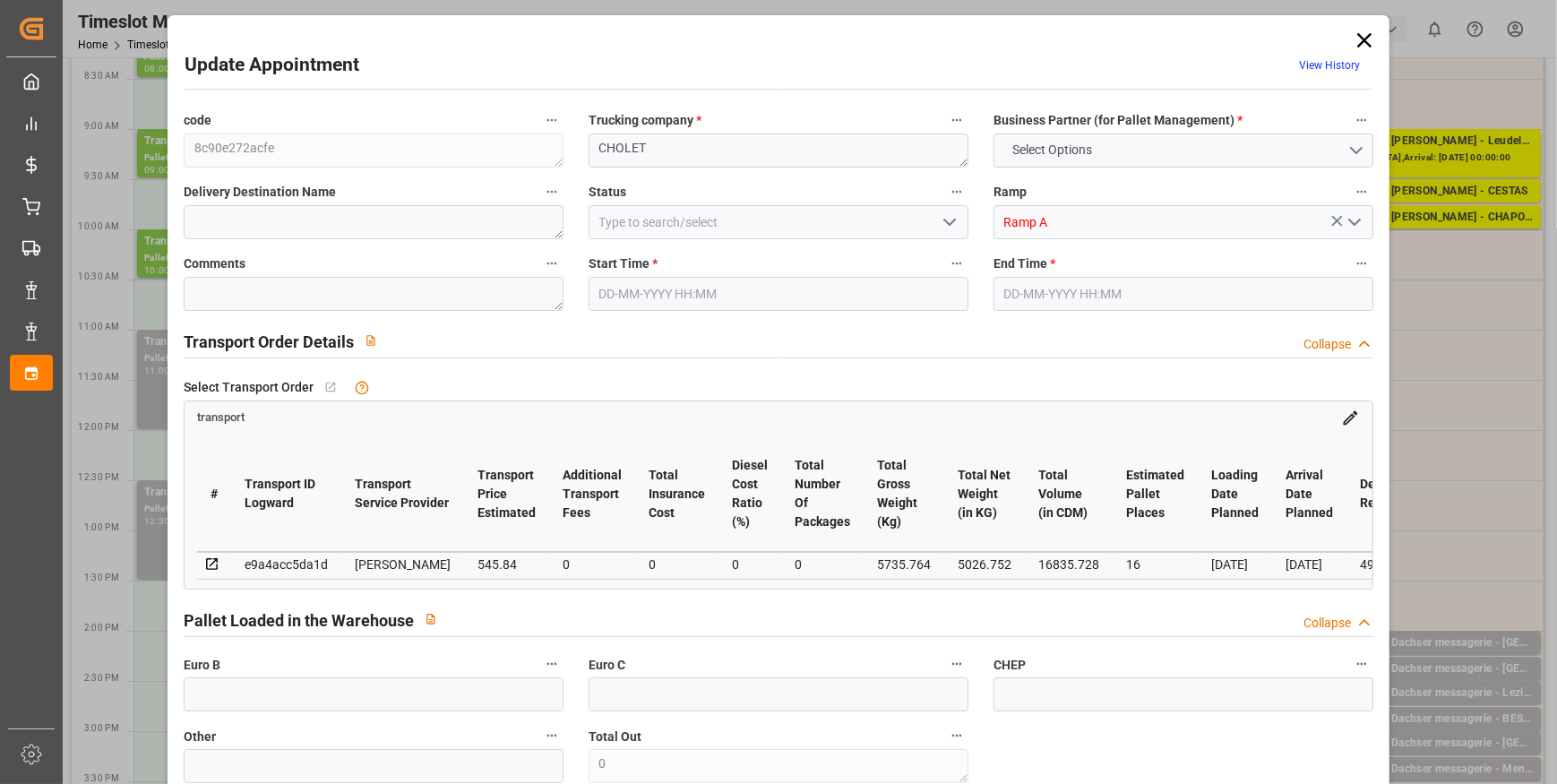
type input "527.3906"
type input "-18.4494"
type input "0"
type input "5026.752"
type input "6510.528"
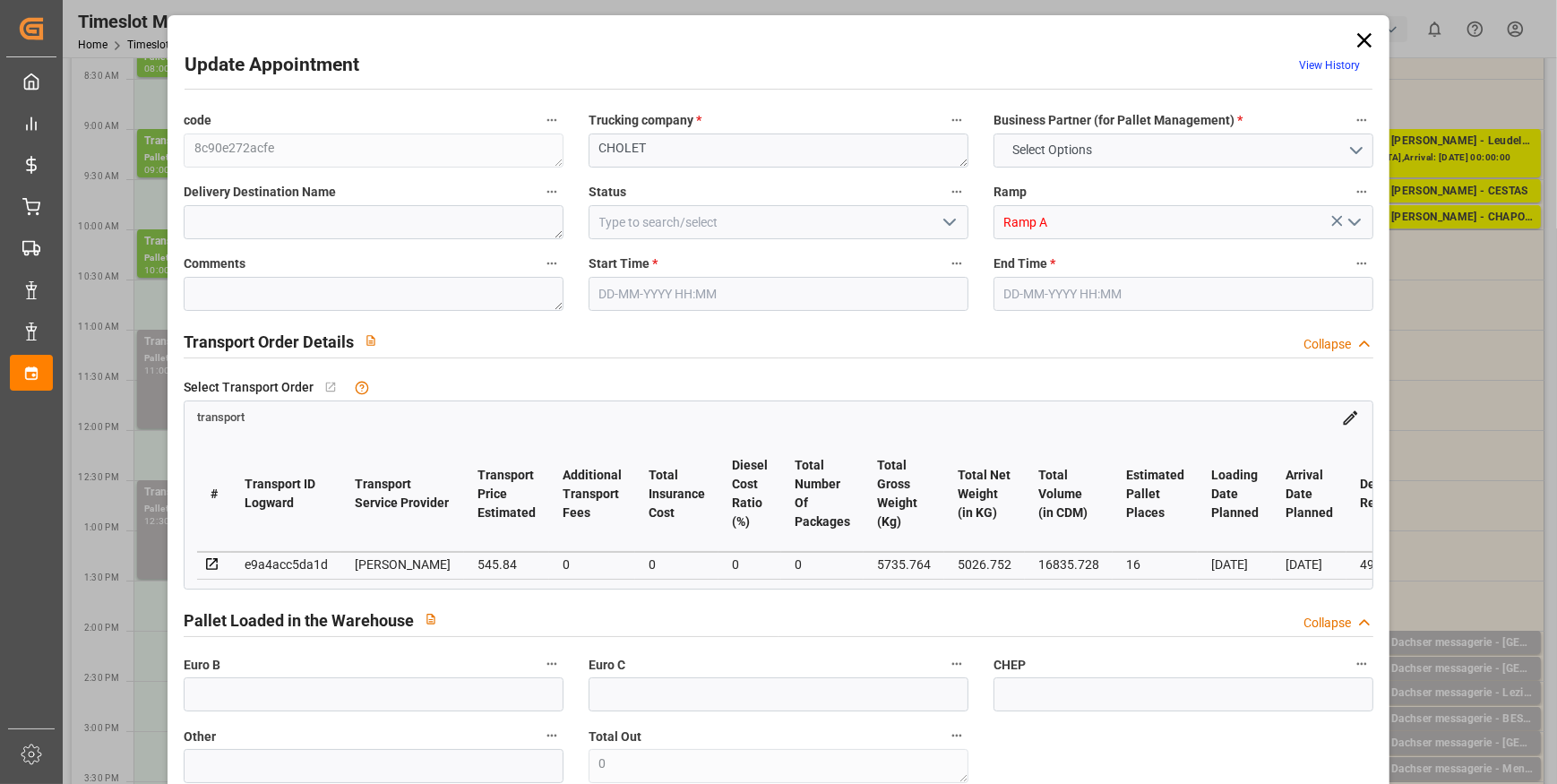
type input "16835.728"
type input "49"
type input "6"
type input "880"
type input "23"
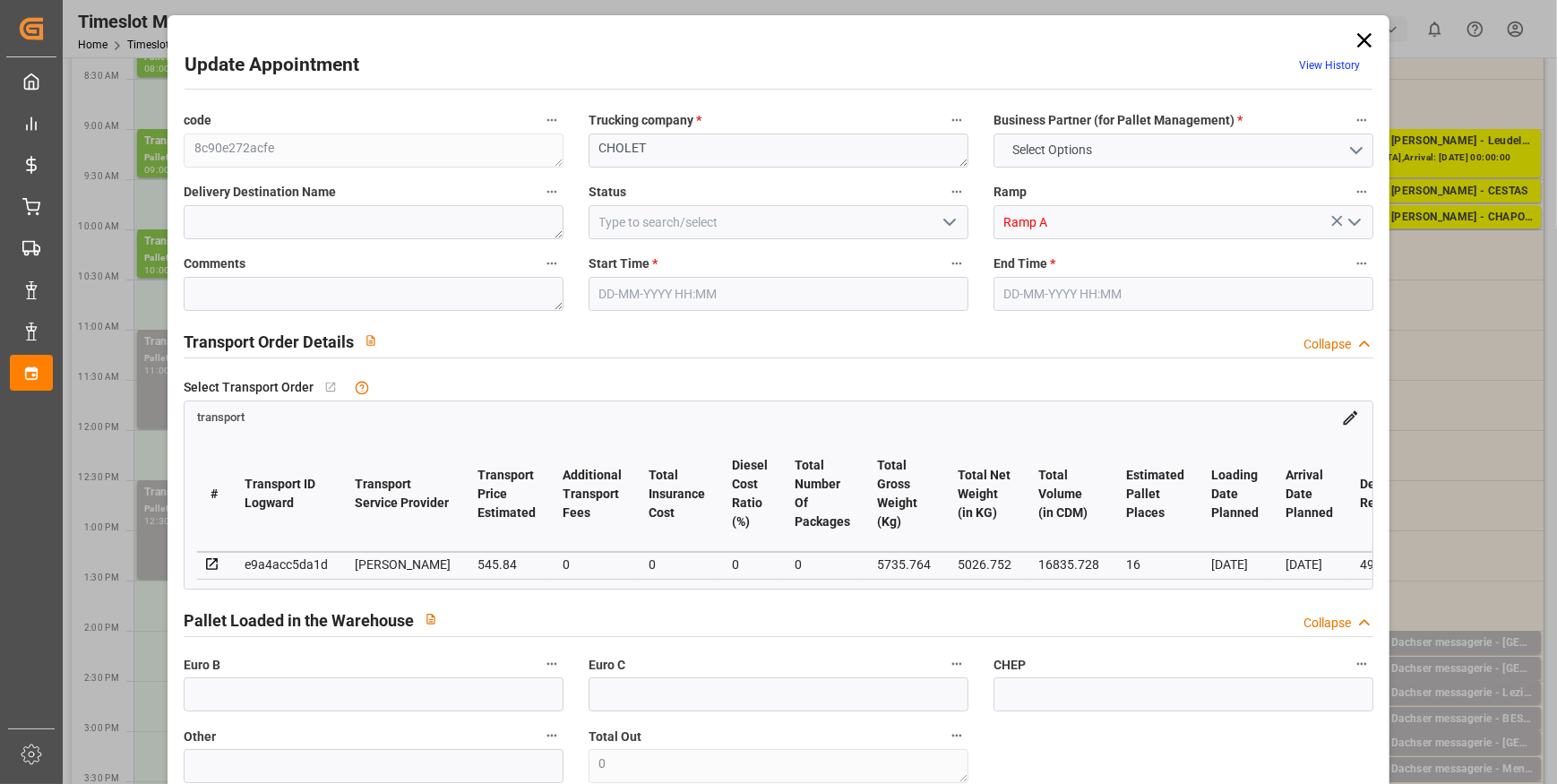
type input "101"
type input "5735.764"
type input "0"
type input "4710.8598"
type input "0"
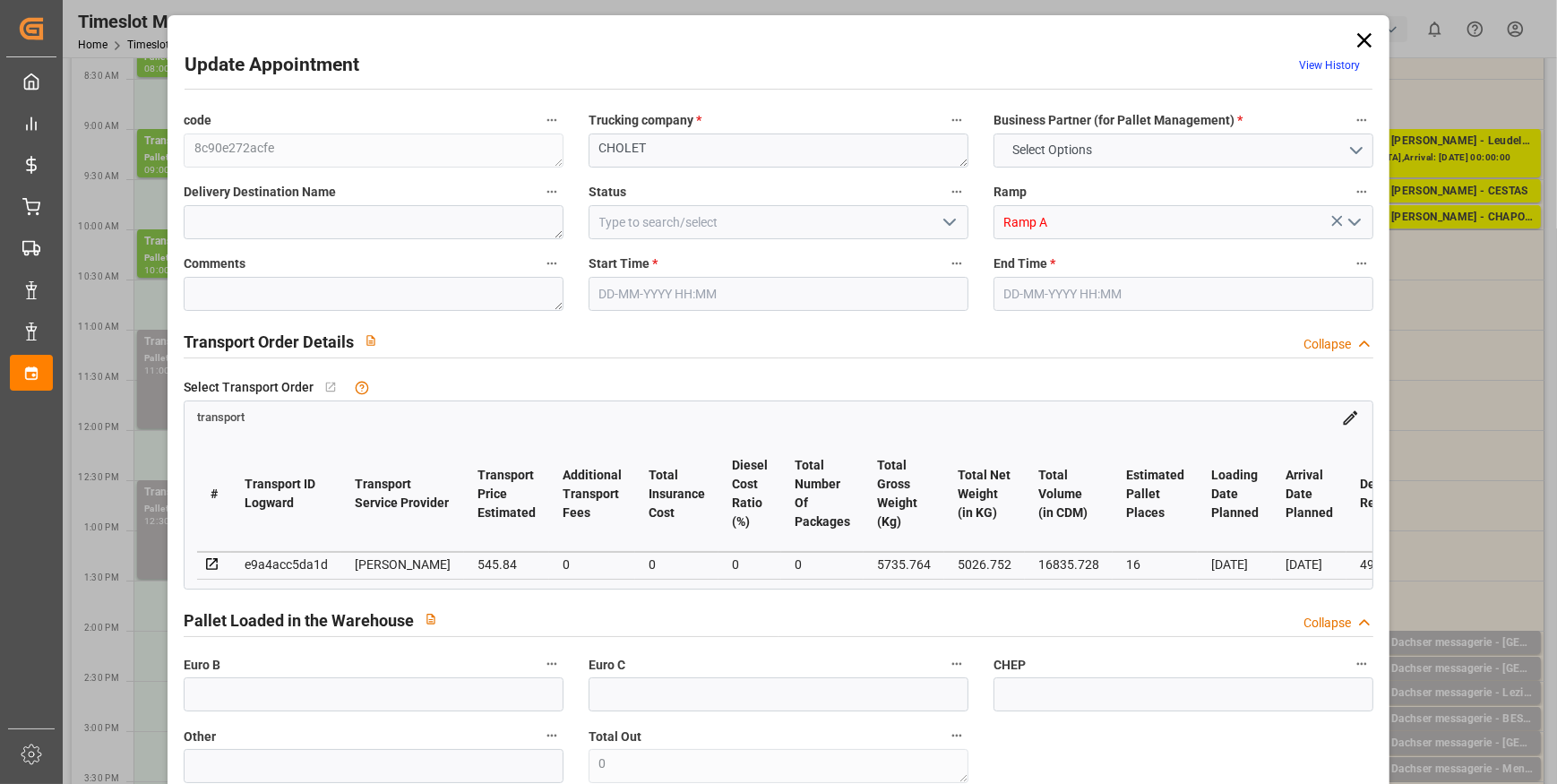
type input "0"
type input "21"
type input "35"
type input "26-09-2025 12:30"
type input "26-09-2025 13:30"
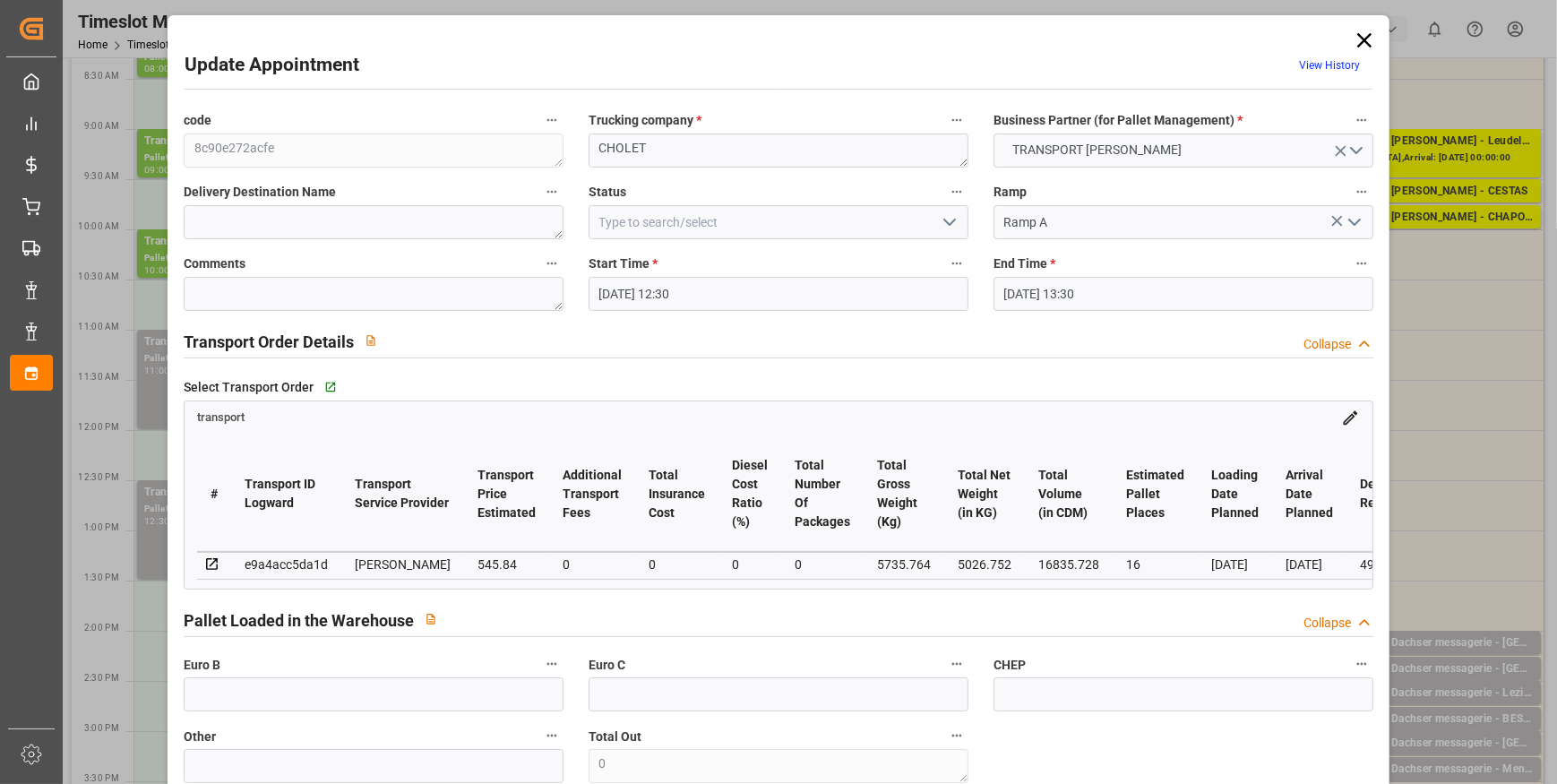
type input "25-09-2025 12:49"
type input "25-09-2025 11:41"
type input "30-09-2025"
type input "[DATE]"
click at [945, 219] on icon "open menu" at bounding box center [949, 221] width 21 height 21
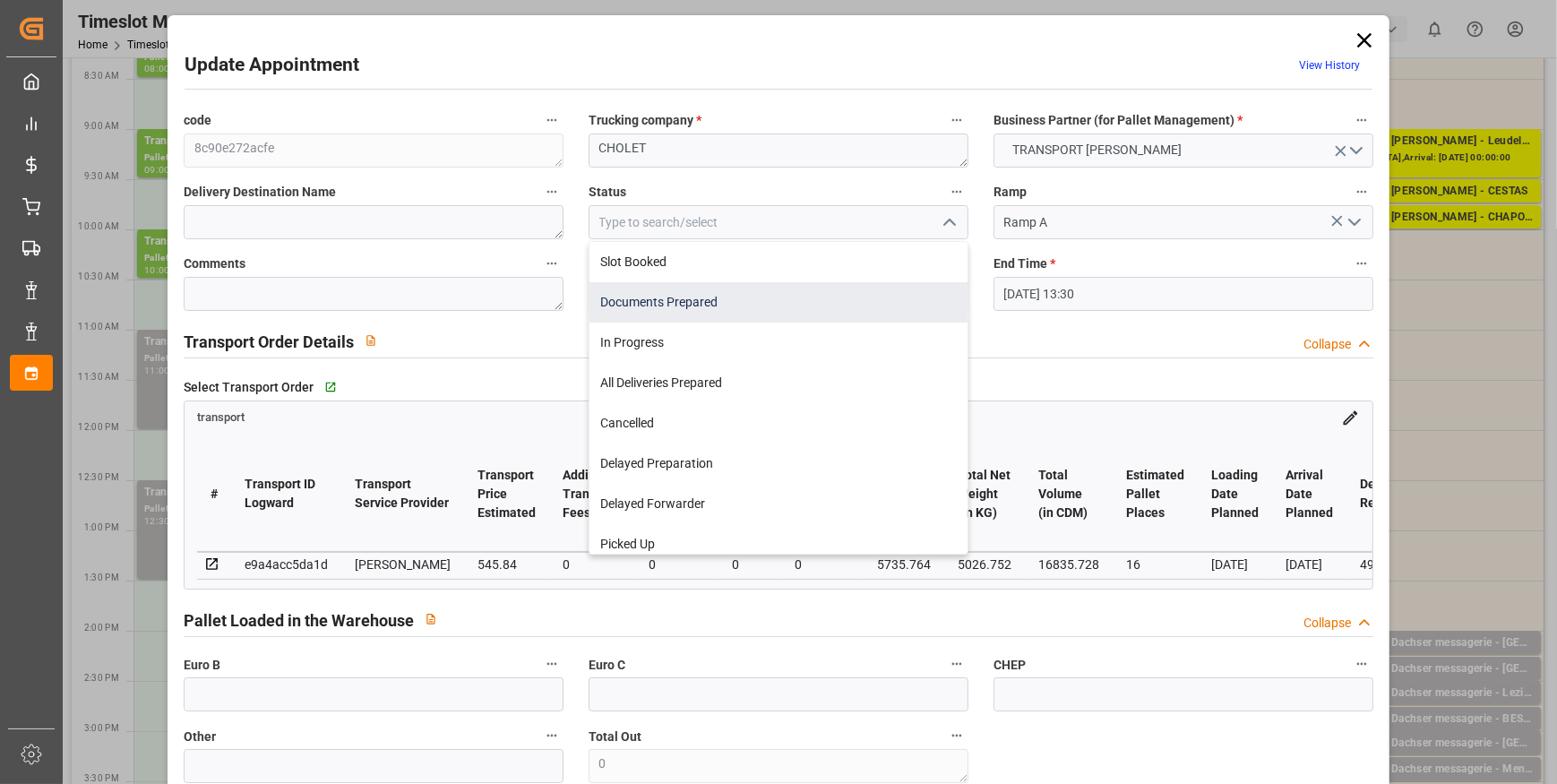
click at [634, 299] on div "Documents Prepared" at bounding box center [778, 302] width 378 height 40
type input "Documents Prepared"
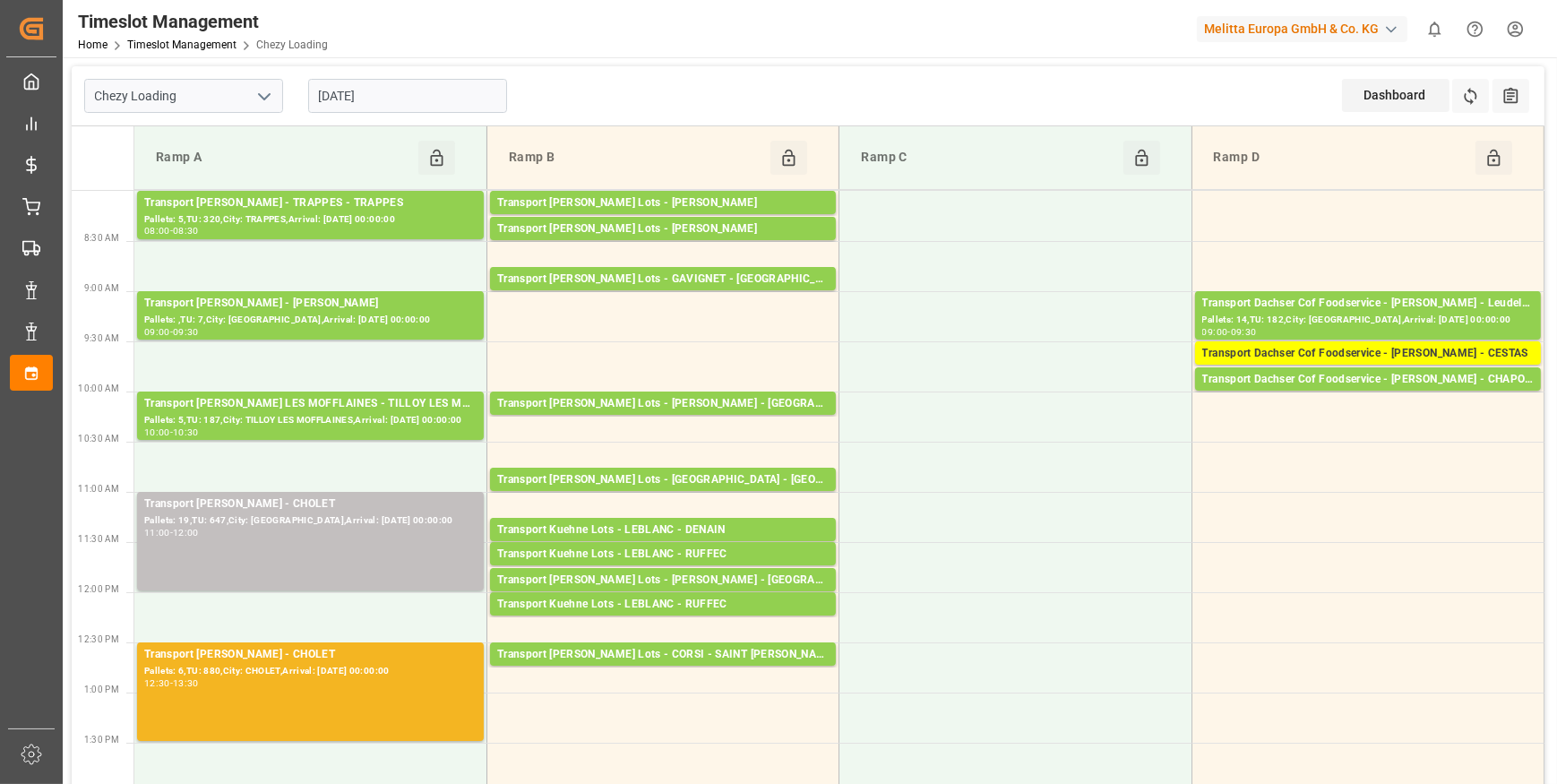
click at [405, 80] on input "[DATE]" at bounding box center [408, 95] width 199 height 34
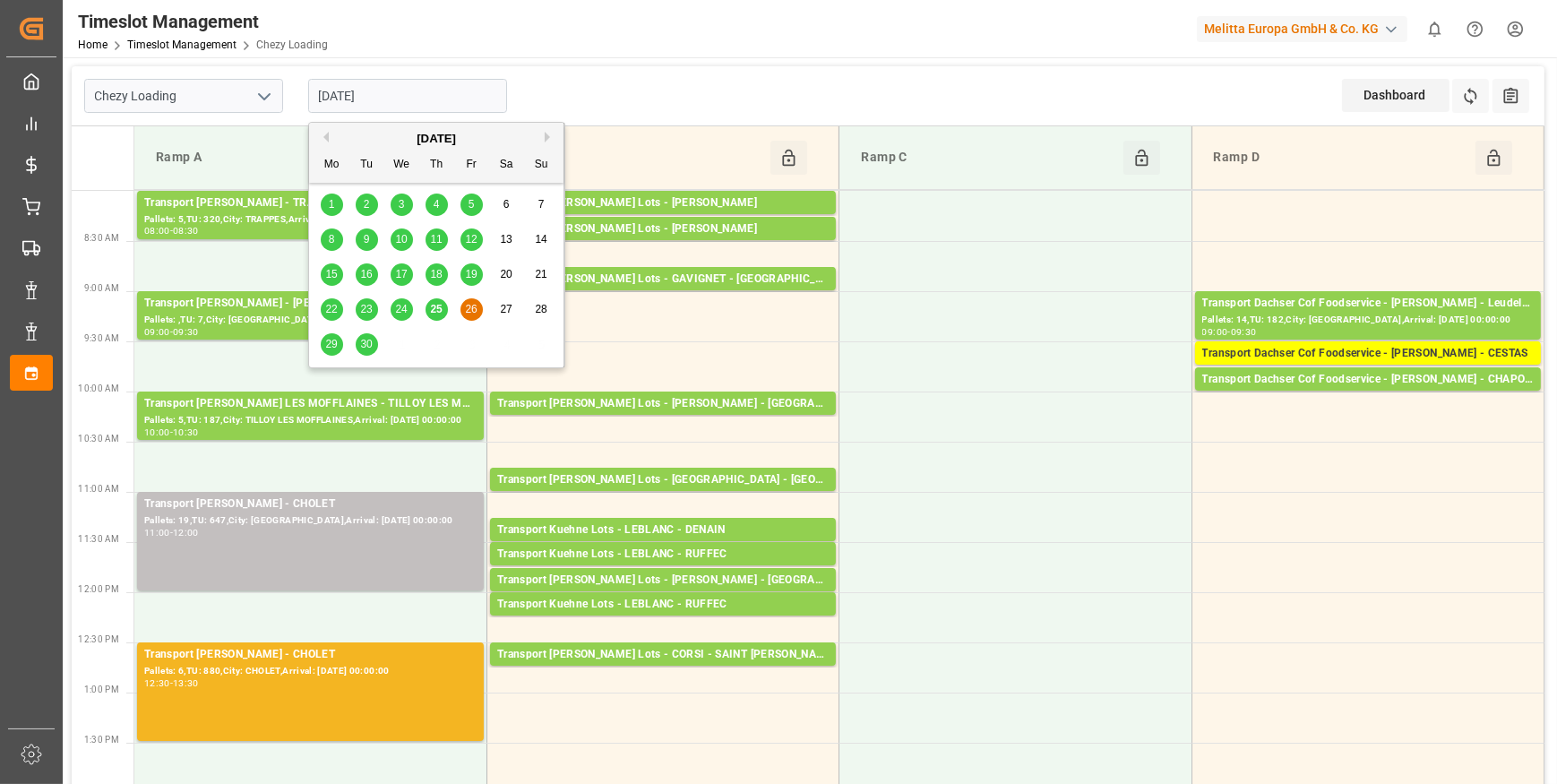
click at [433, 311] on span "25" at bounding box center [435, 309] width 12 height 13
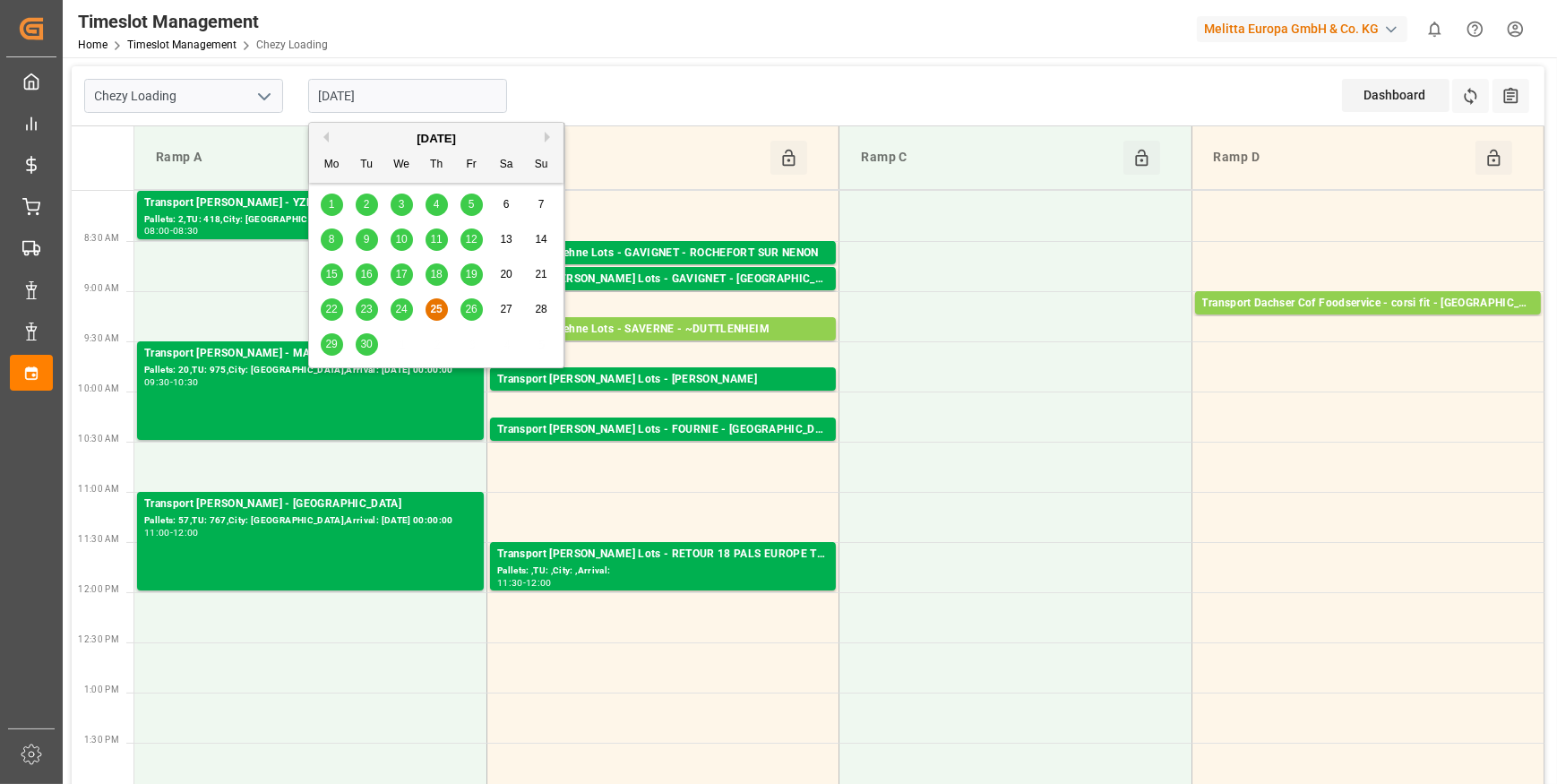
click at [376, 89] on input "[DATE]" at bounding box center [408, 95] width 199 height 34
click at [466, 314] on span "26" at bounding box center [471, 309] width 12 height 13
type input "[DATE]"
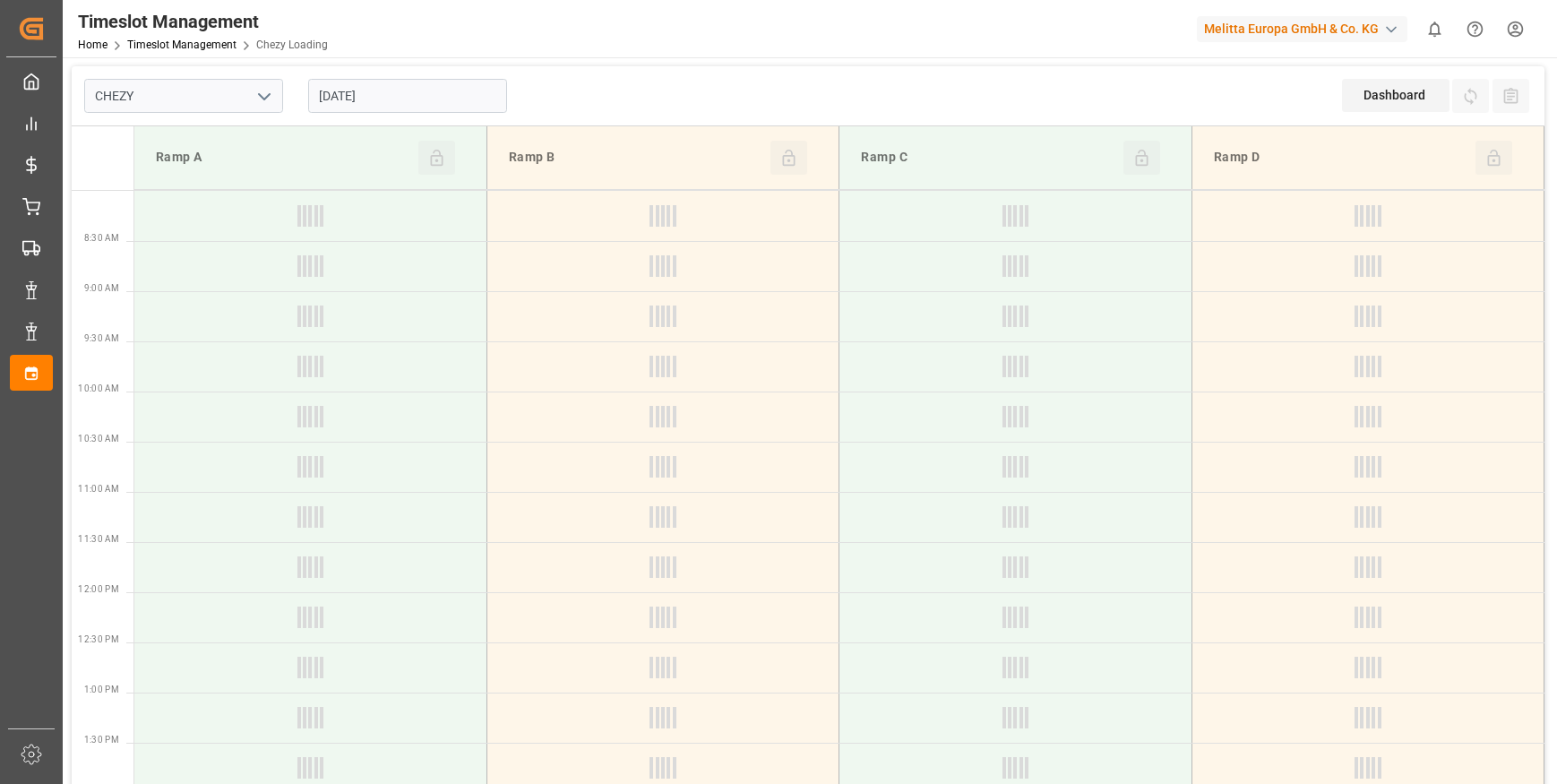
type input "Chezy Loading"
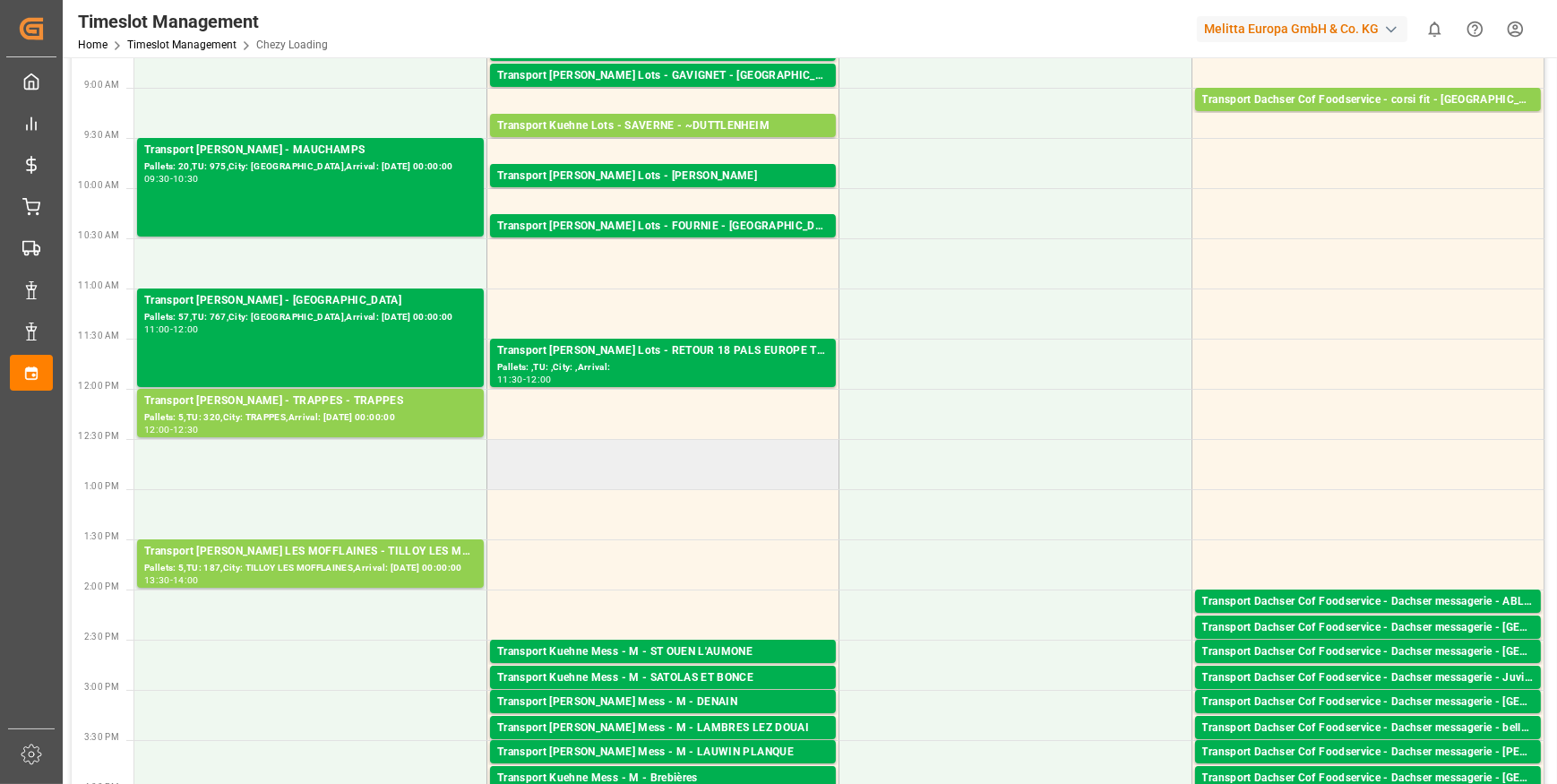
scroll to position [243, 0]
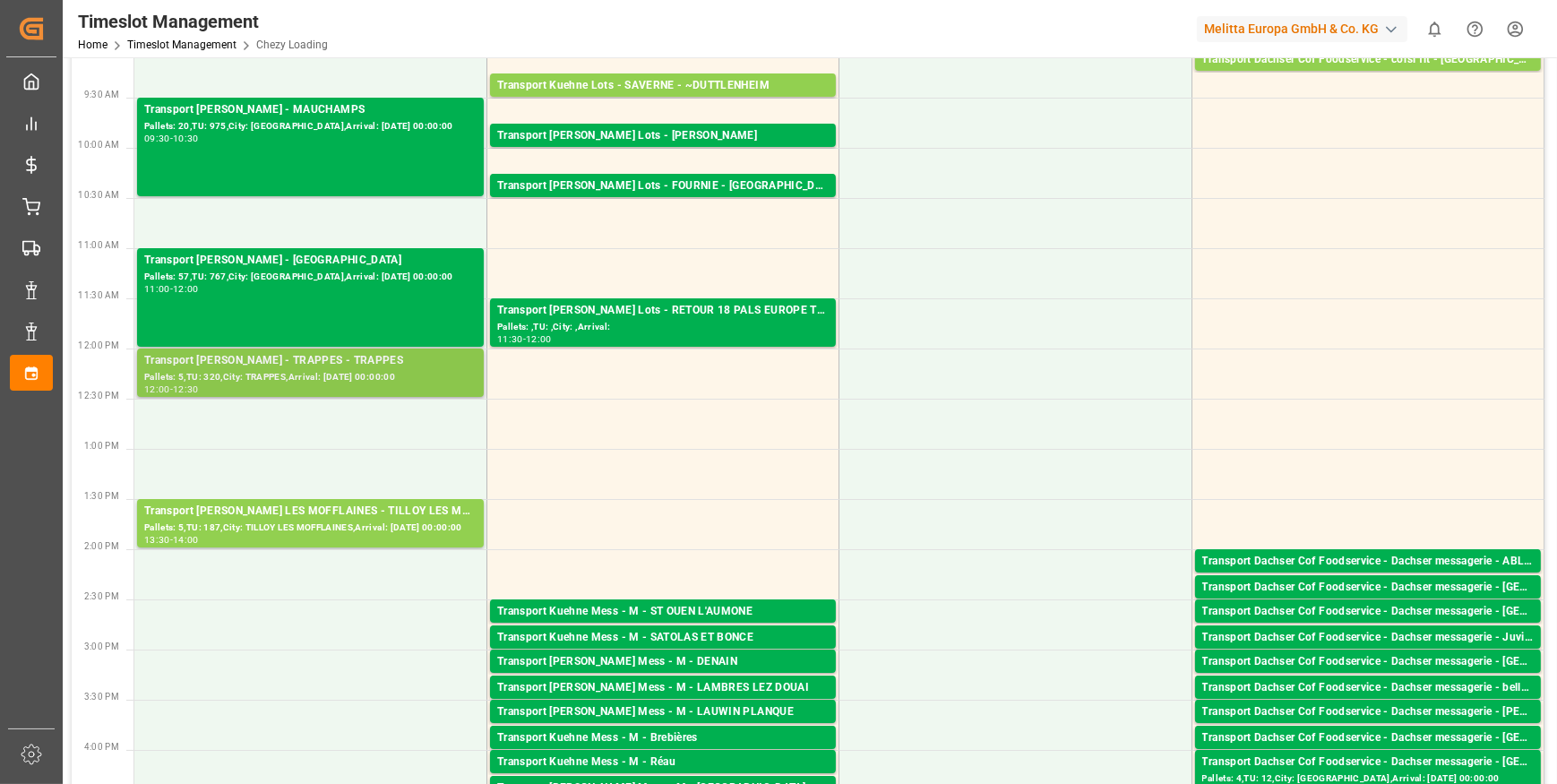
click at [307, 356] on div "Transport [PERSON_NAME] - TRAPPES - TRAPPES" at bounding box center [310, 362] width 332 height 18
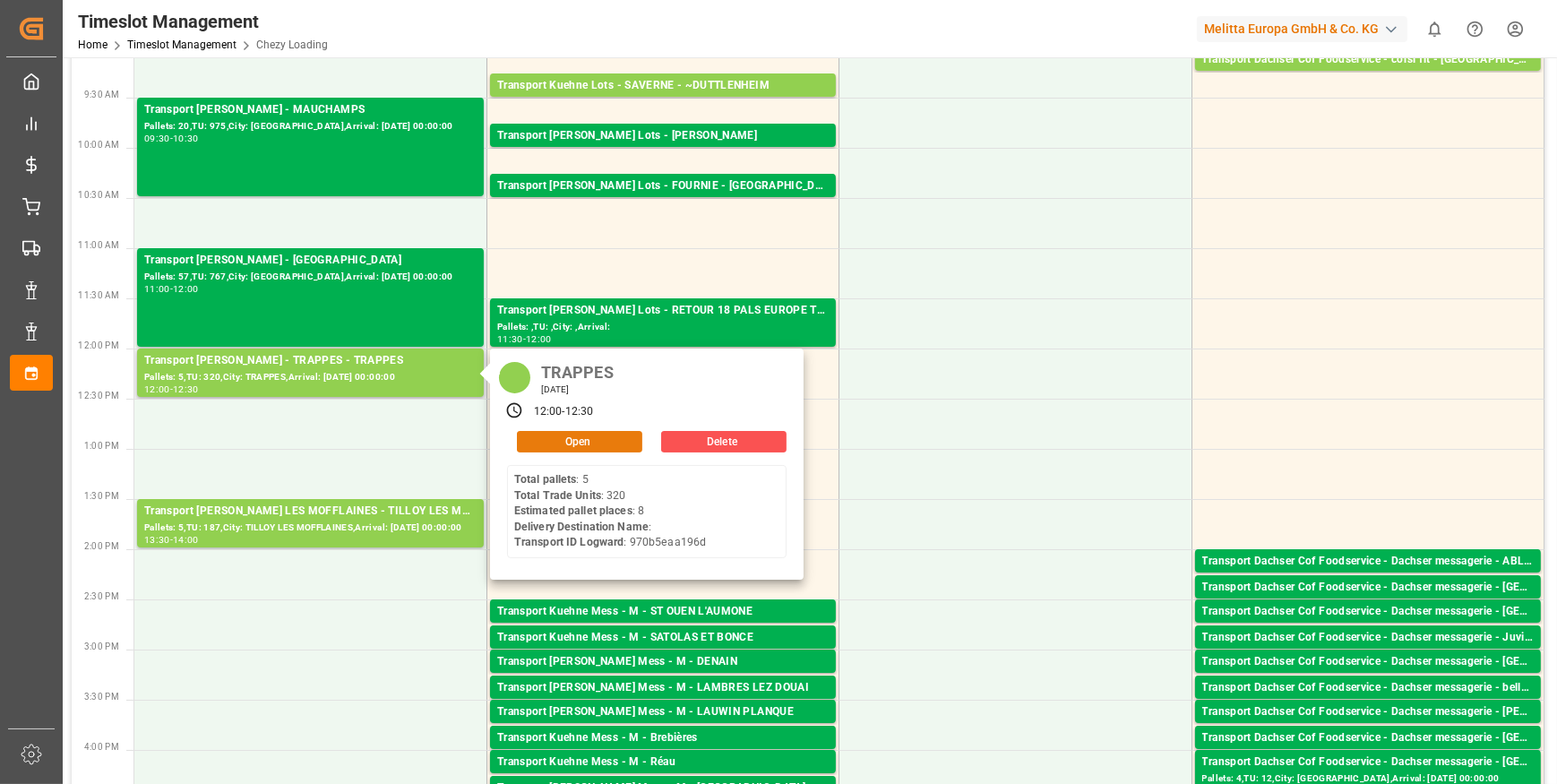
click at [591, 438] on button "Open" at bounding box center [579, 441] width 126 height 21
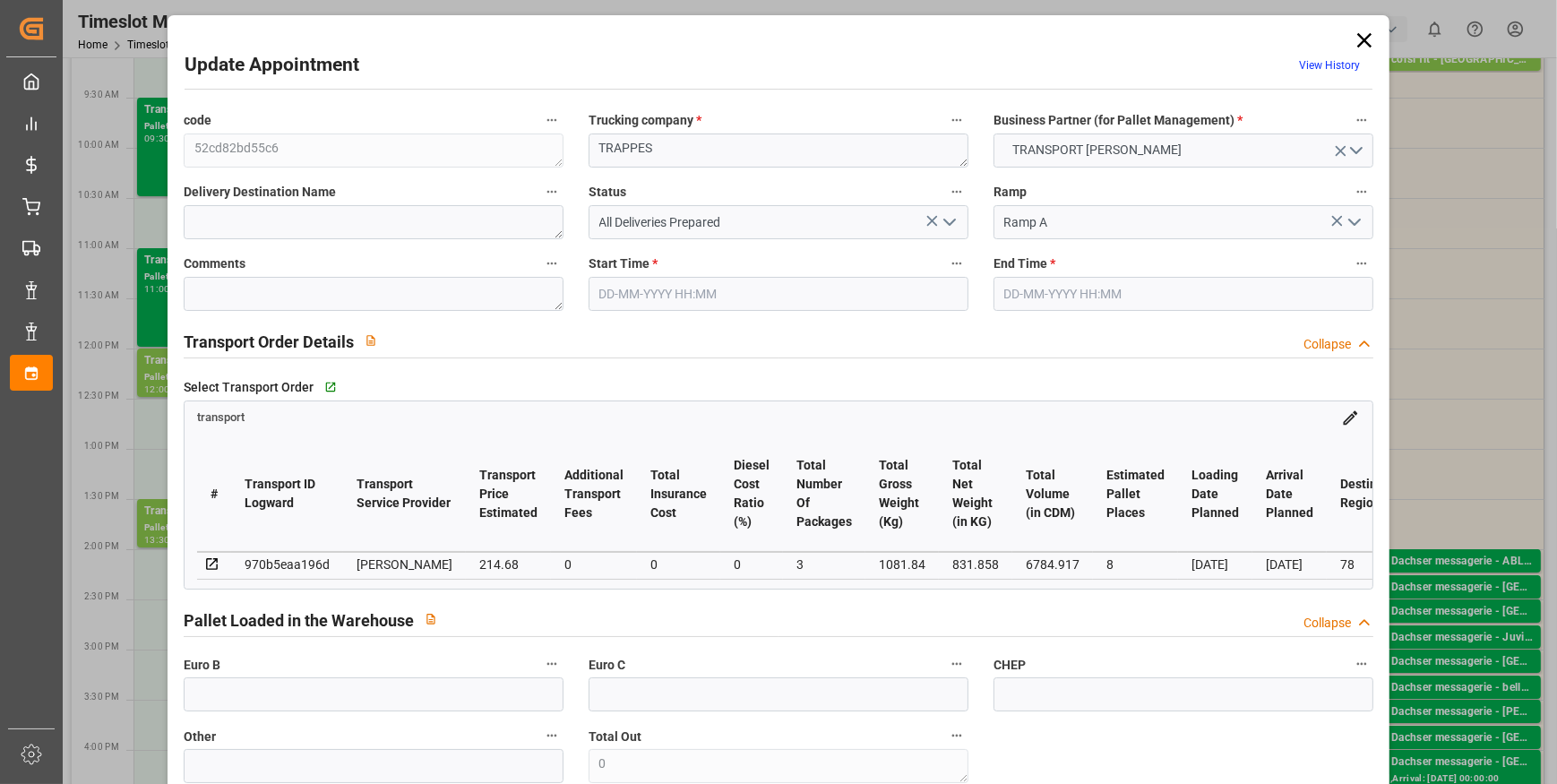
type input "8"
type input "214.68"
type input "0"
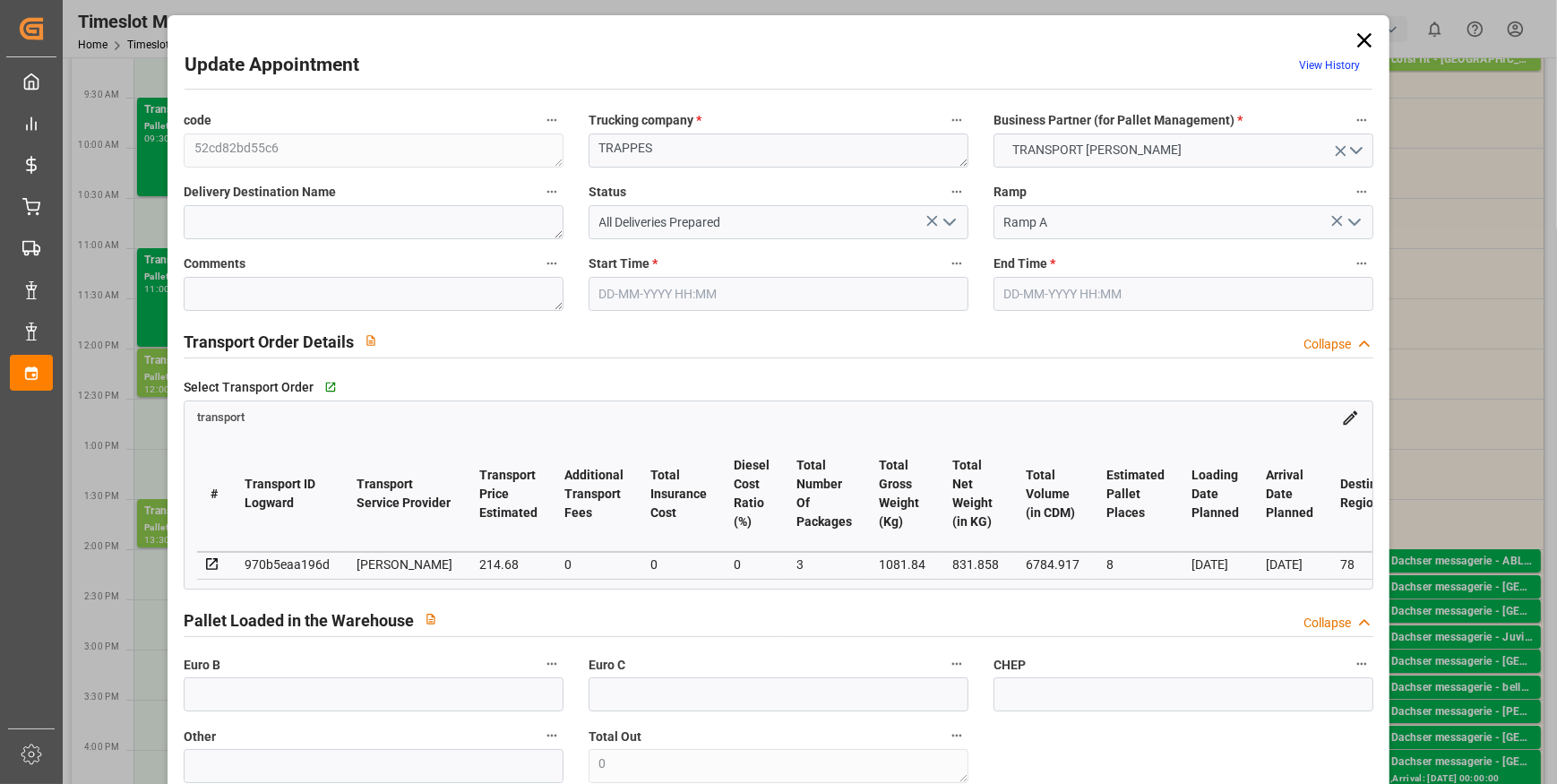
type input "207.4238"
type input "-7.2562"
type input "3"
type input "831.858"
type input "1545.6"
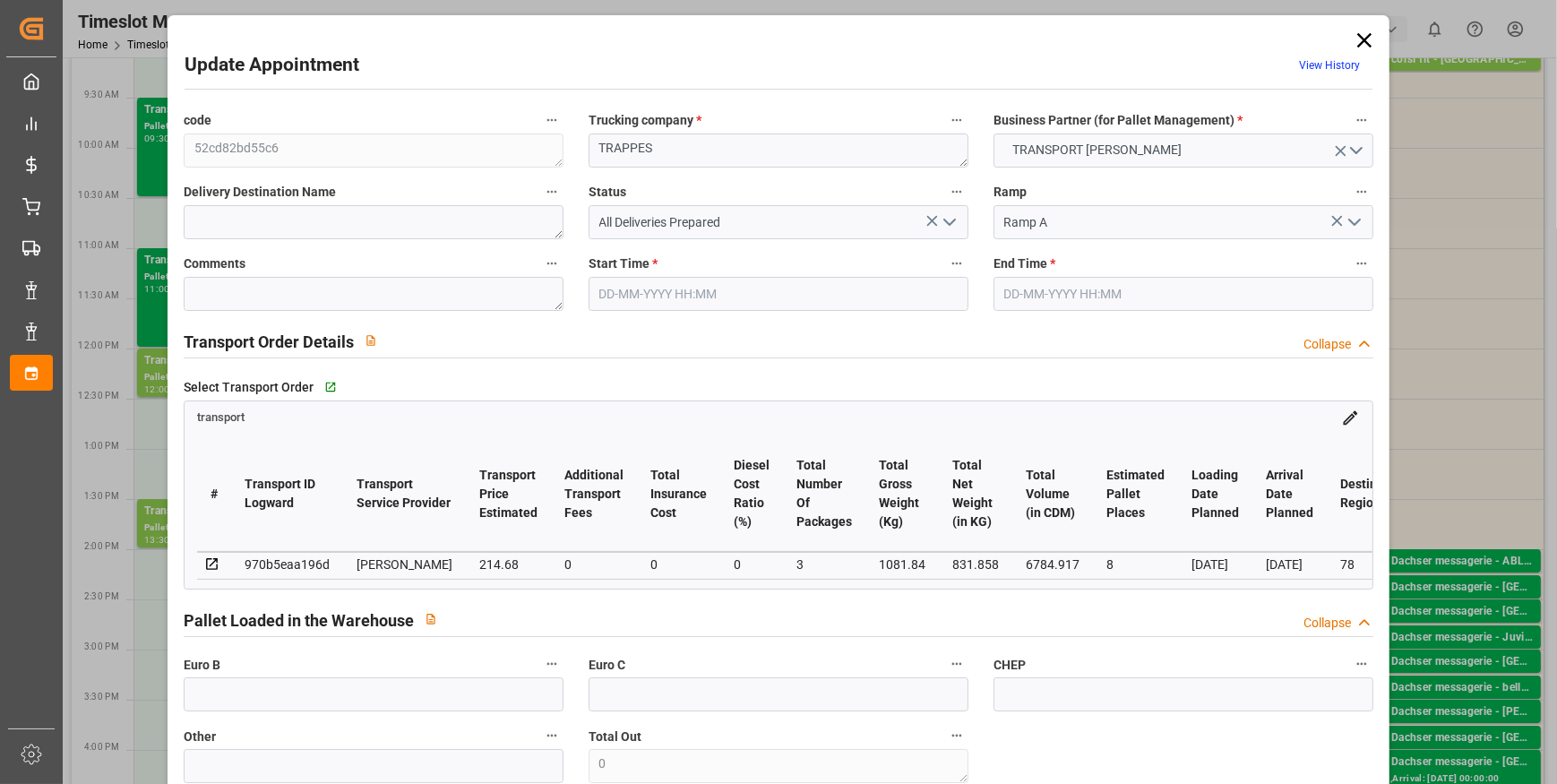
type input "6784.917"
type input "78"
type input "5"
type input "320"
type input "19"
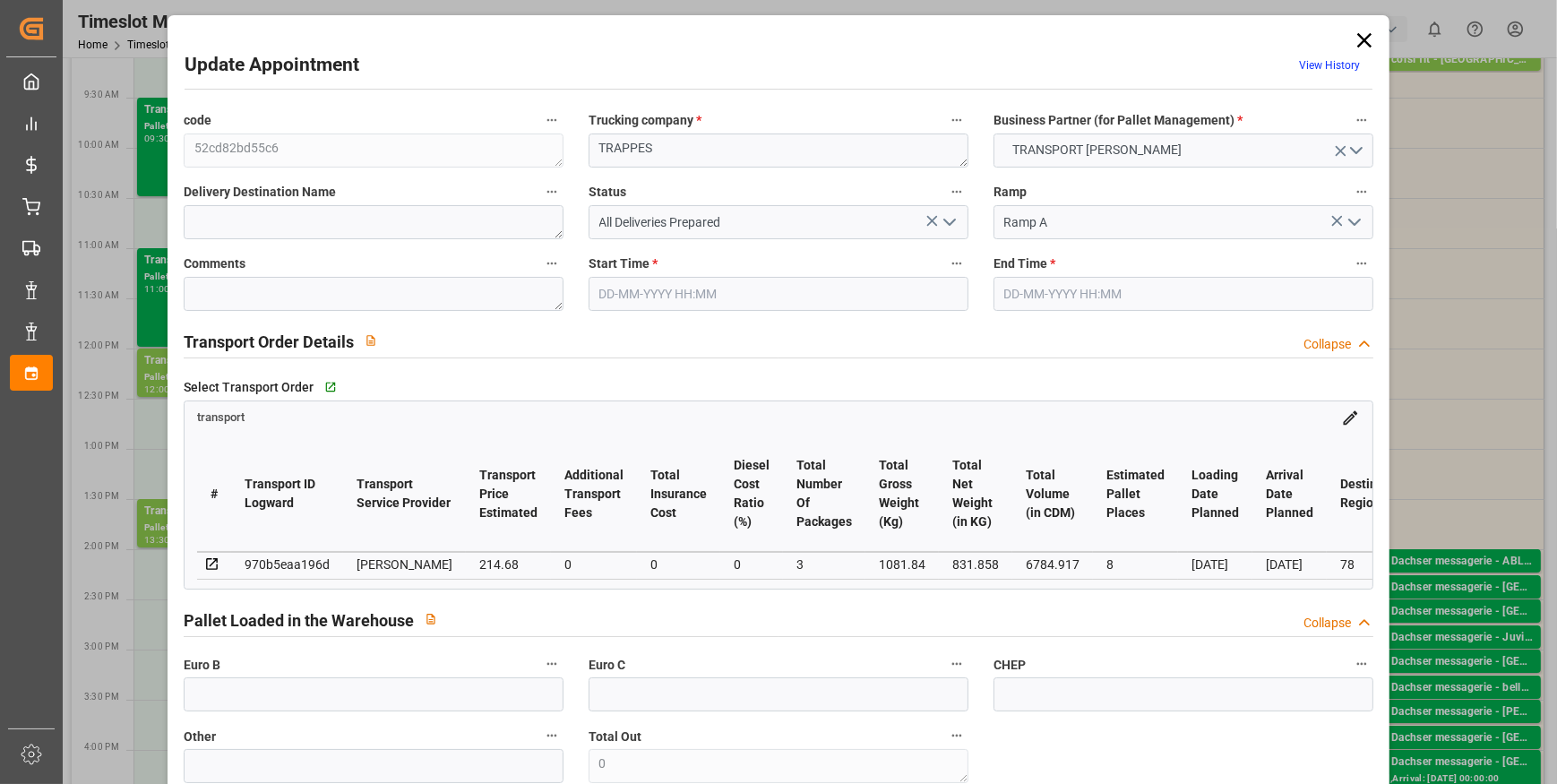
type input "101"
type input "1081.84"
type input "0"
type input "4710.8598"
type input "0"
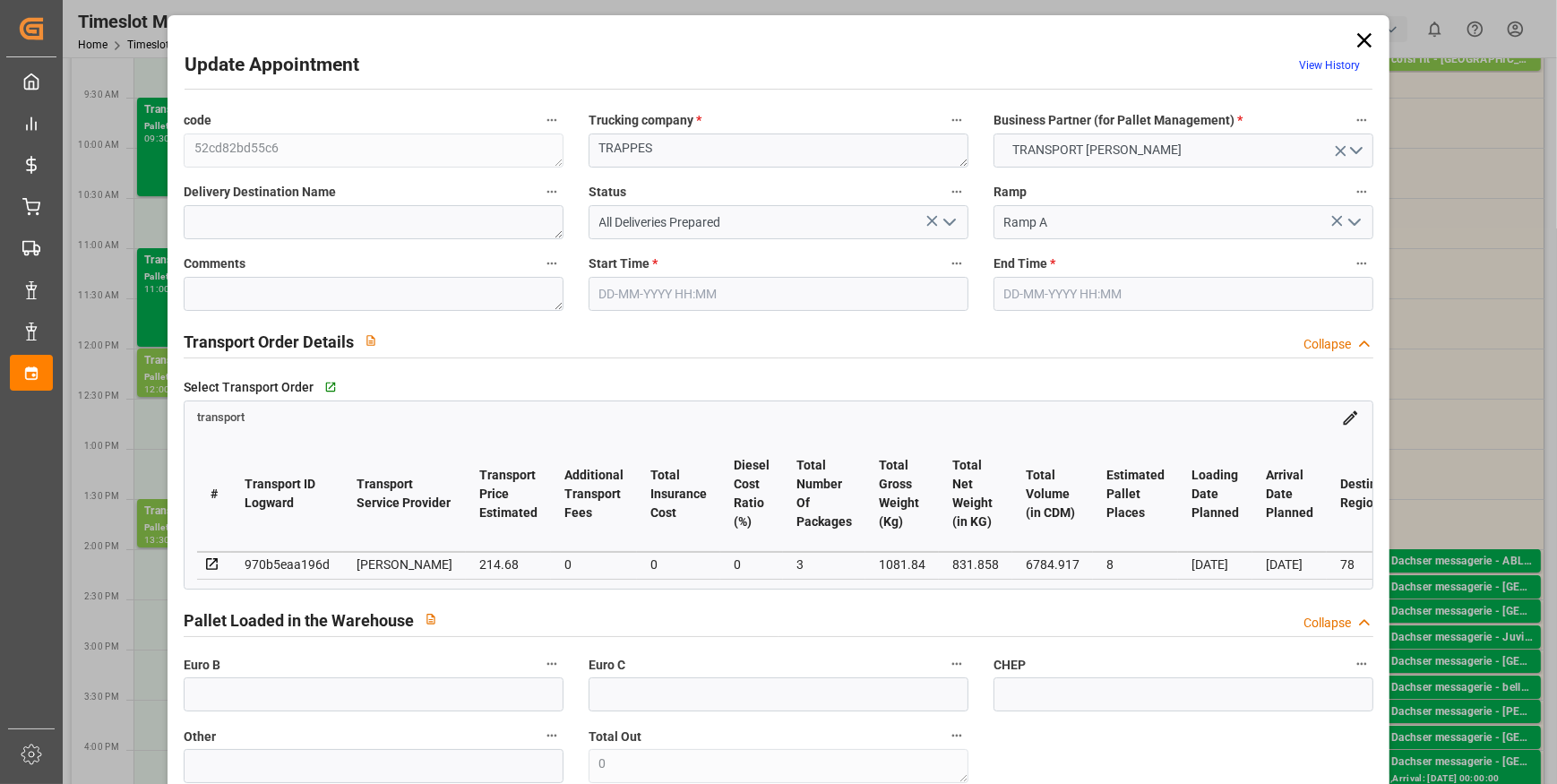
type input "0"
type input "21"
type input "35"
type input "[DATE] 12:00"
type input "[DATE] 12:30"
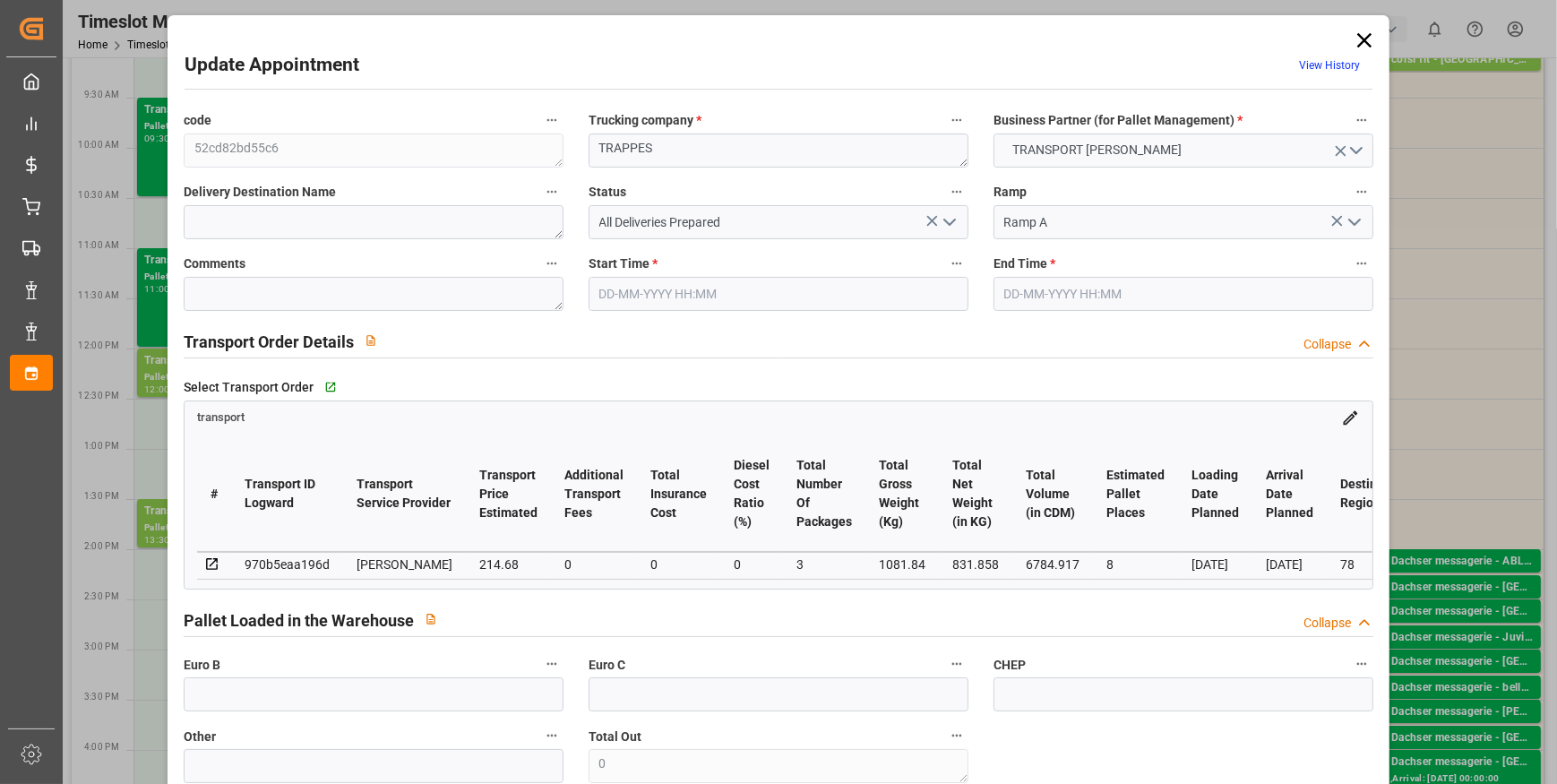
type input "[DATE] 12:14"
type input "[DATE] 11:26"
type input "[DATE]"
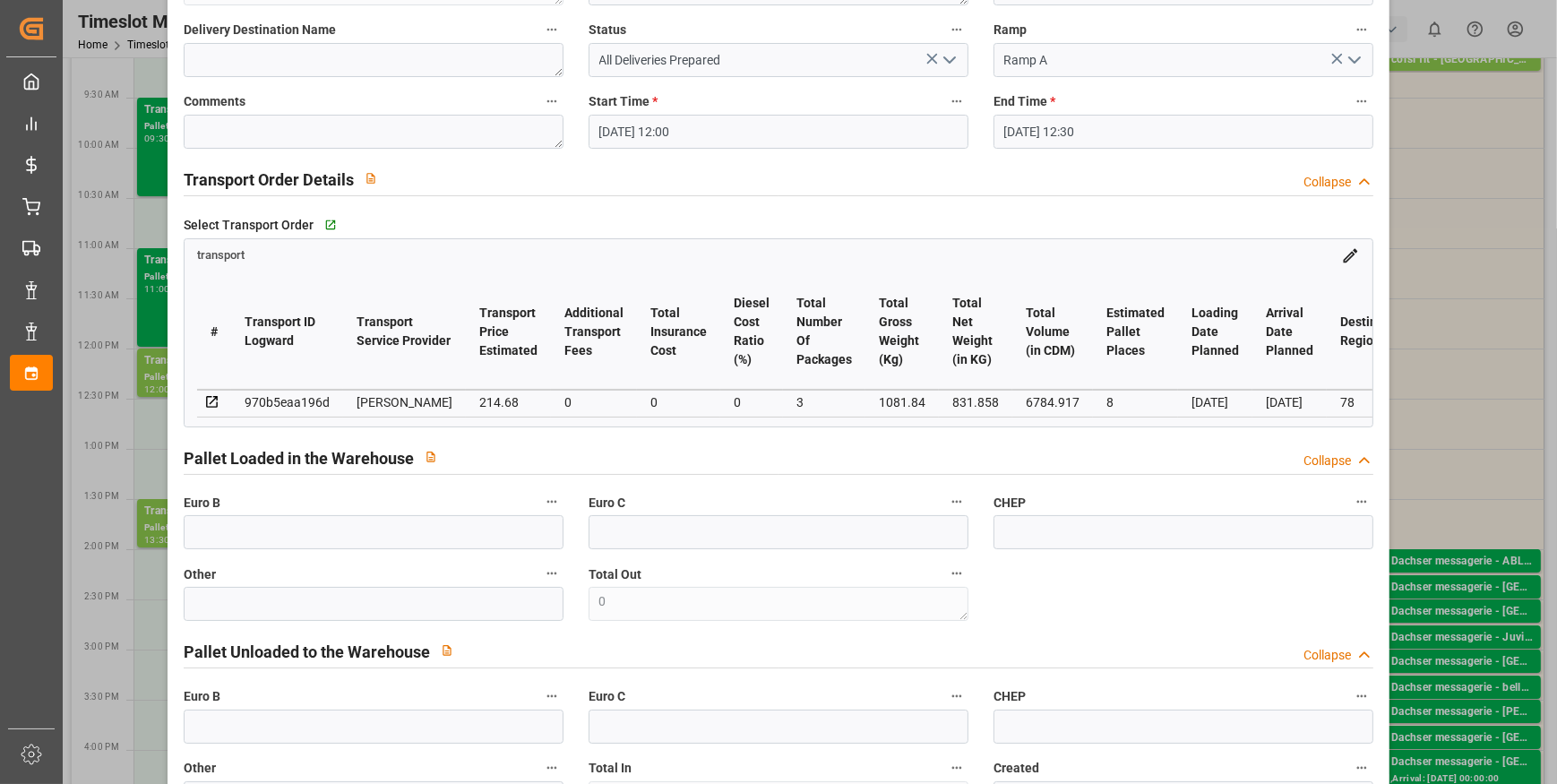
scroll to position [0, 0]
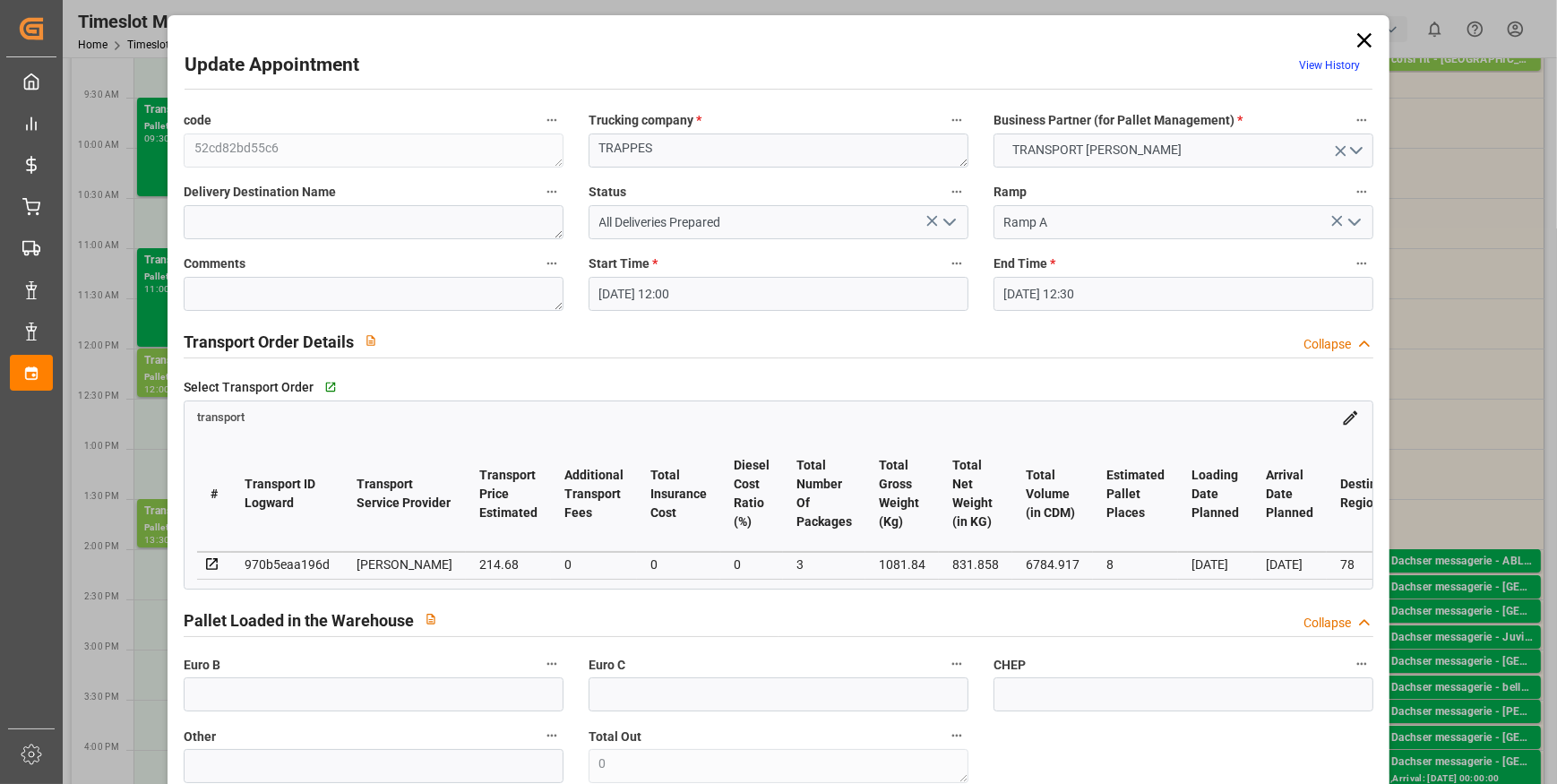
click at [1368, 36] on icon at bounding box center [1364, 39] width 25 height 25
